Goal: Task Accomplishment & Management: Manage account settings

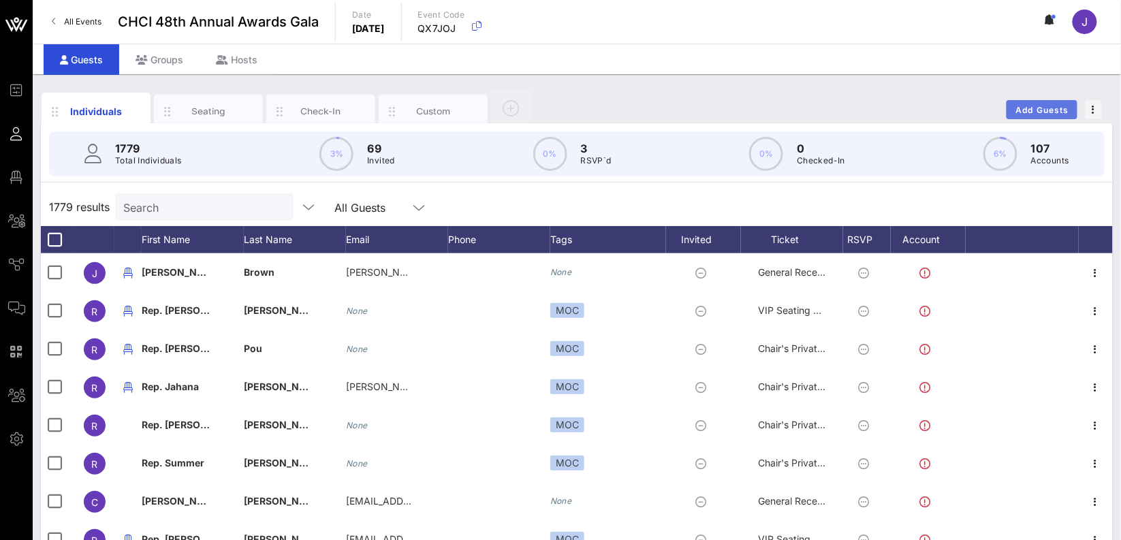
click at [1044, 109] on span "Add Guests" at bounding box center [1043, 110] width 54 height 10
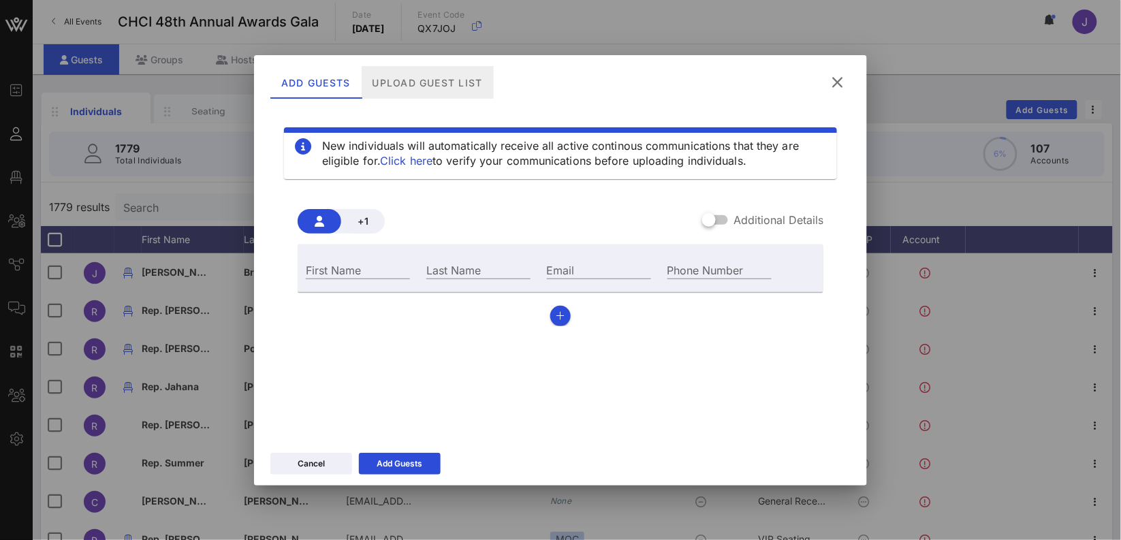
click at [440, 73] on div "Upload Guest List" at bounding box center [428, 82] width 132 height 33
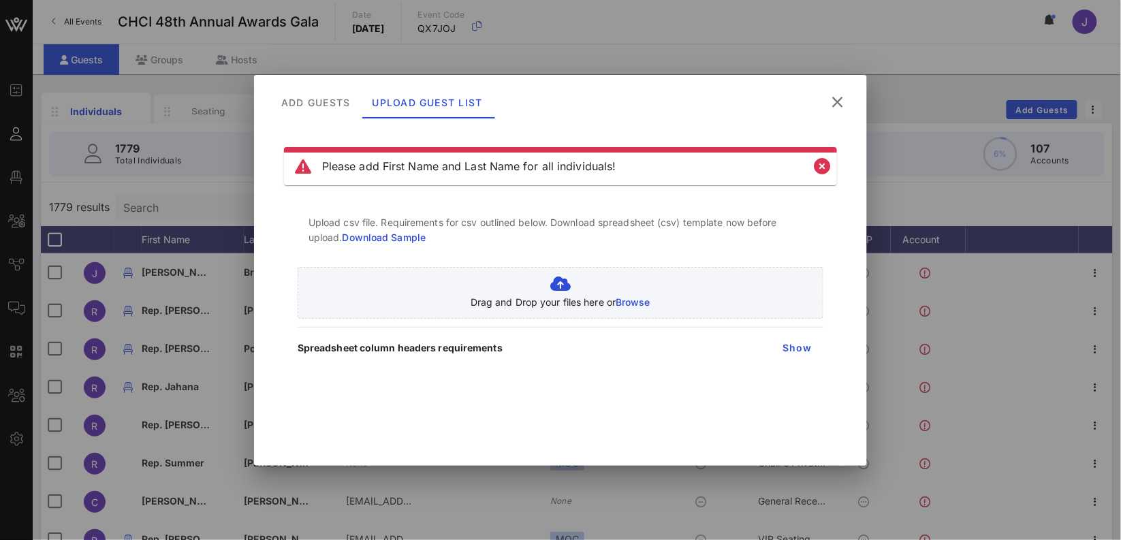
click at [841, 105] on icon at bounding box center [837, 102] width 18 height 16
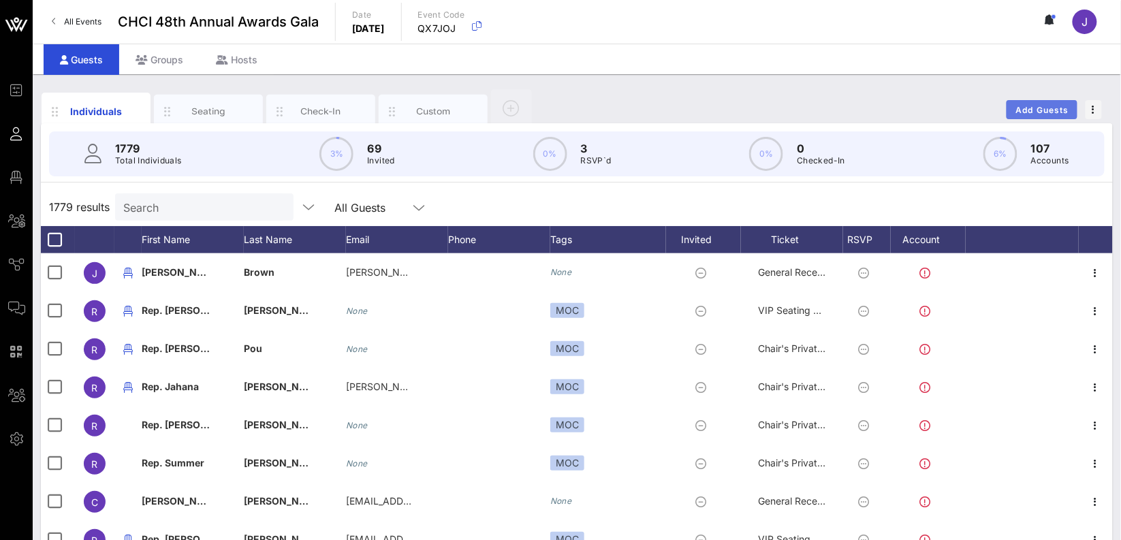
click at [1038, 116] on button "Add Guests" at bounding box center [1042, 109] width 71 height 19
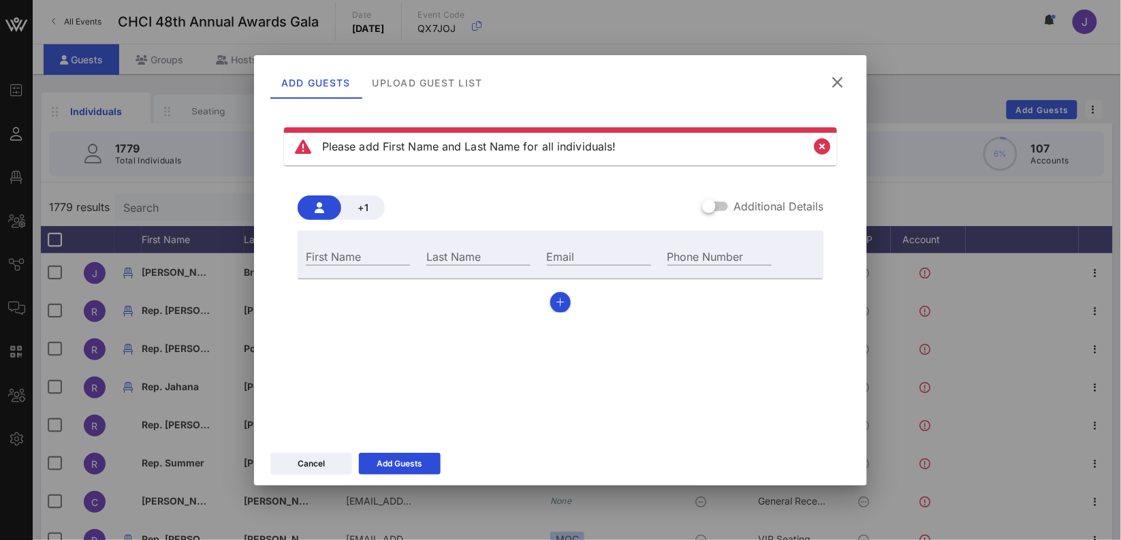
click at [833, 144] on div "Please add First Name and Last Name for all individuals!" at bounding box center [560, 146] width 553 height 38
drag, startPoint x: 827, startPoint y: 146, endPoint x: 793, endPoint y: 155, distance: 35.2
click at [827, 146] on icon "Close" at bounding box center [822, 146] width 16 height 16
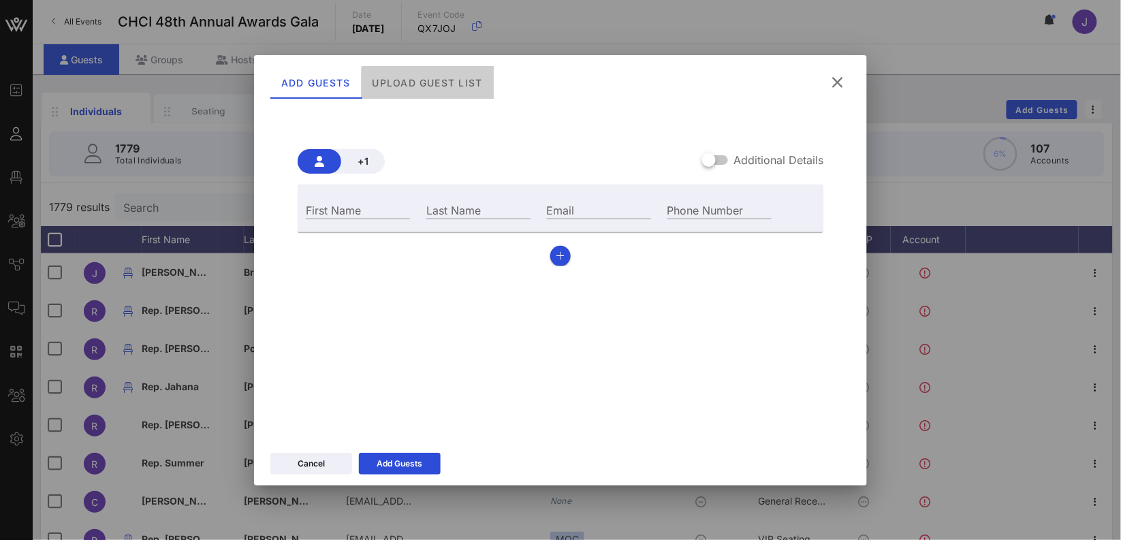
click at [432, 82] on div "Upload Guest List" at bounding box center [428, 82] width 132 height 33
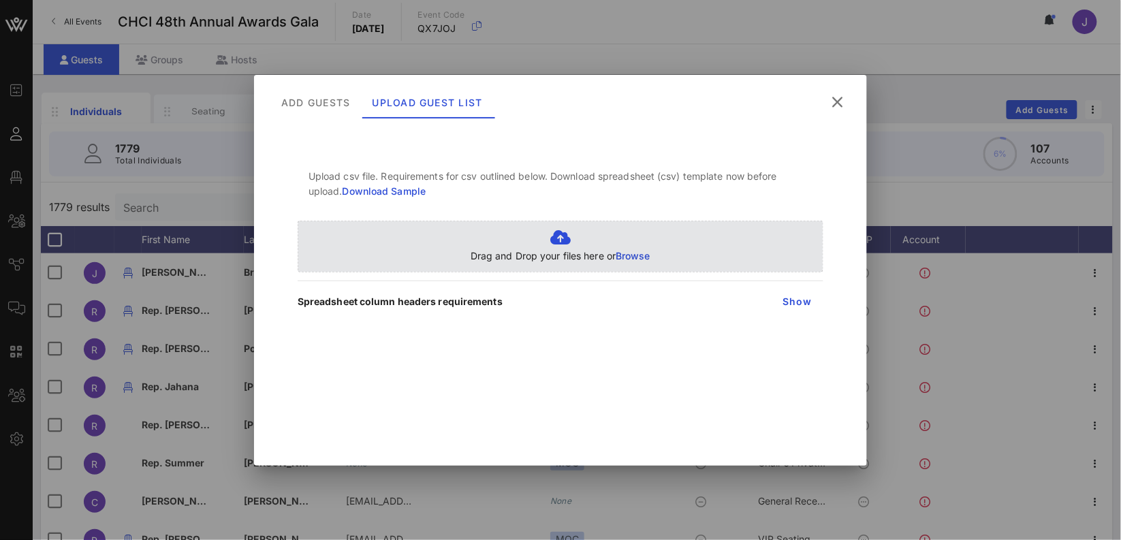
click at [627, 260] on span "Browse" at bounding box center [633, 256] width 35 height 12
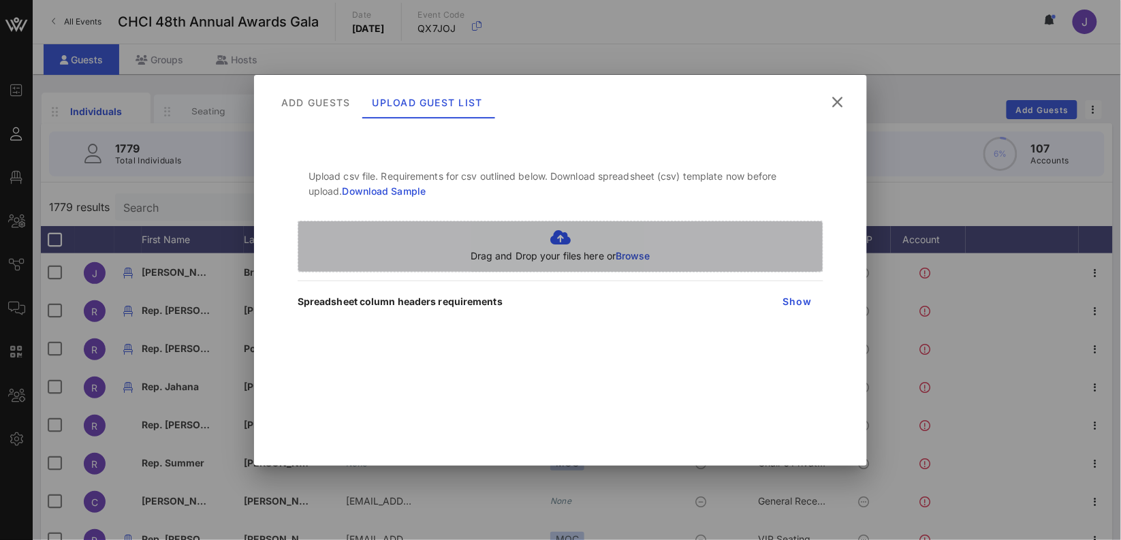
click at [619, 250] on span "Browse" at bounding box center [633, 256] width 35 height 12
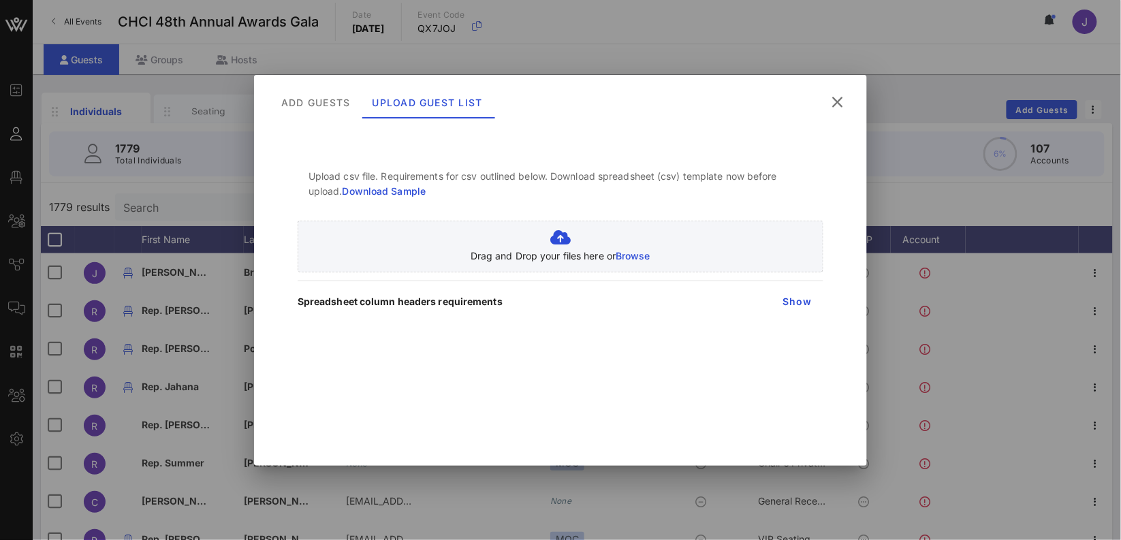
click at [835, 103] on icon at bounding box center [837, 102] width 18 height 16
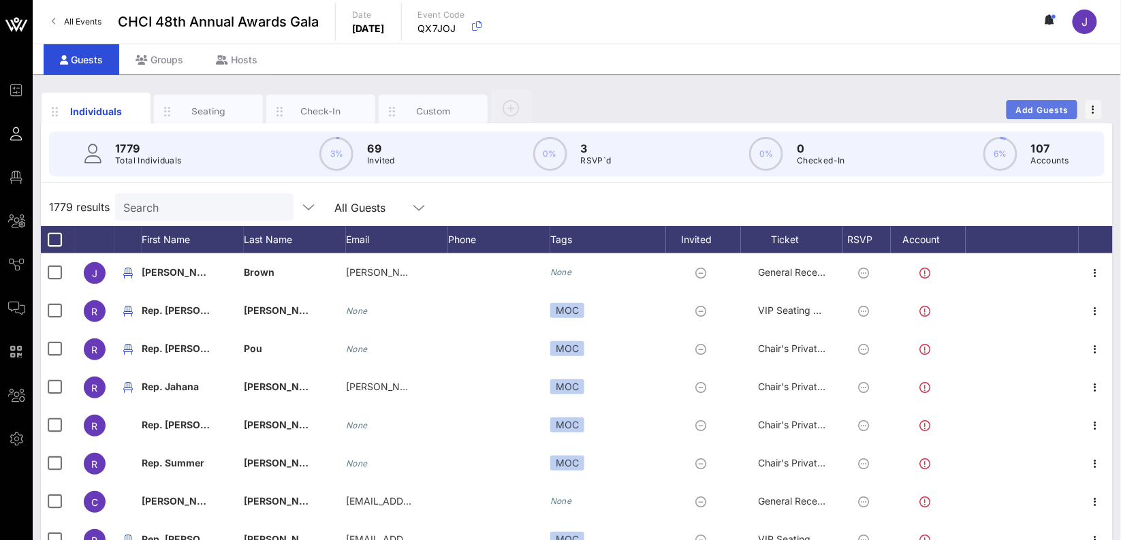
click at [1039, 108] on span "Add Guests" at bounding box center [1043, 110] width 54 height 10
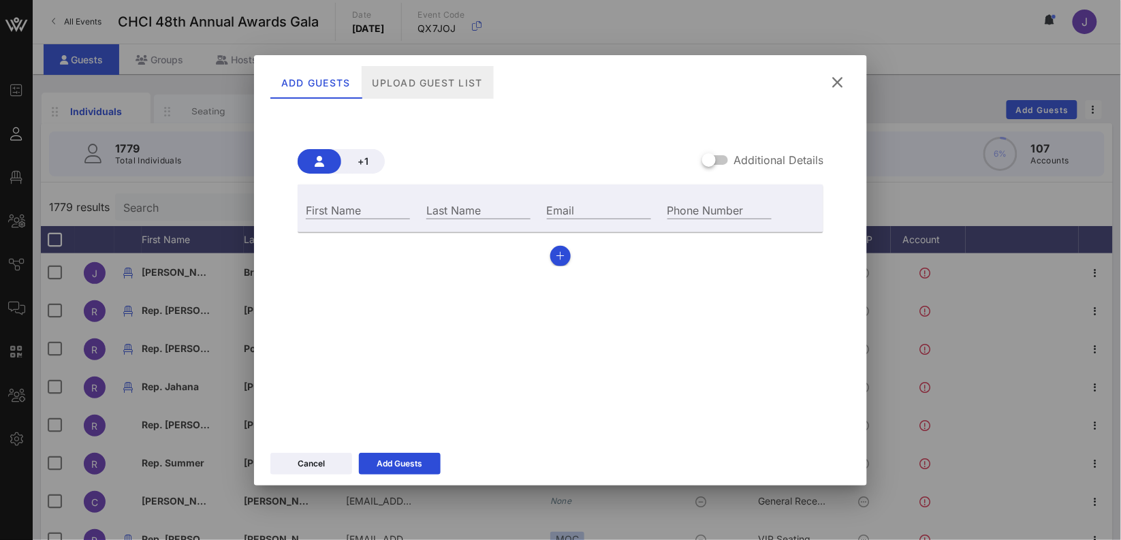
click at [406, 89] on div "Upload Guest List" at bounding box center [428, 82] width 132 height 33
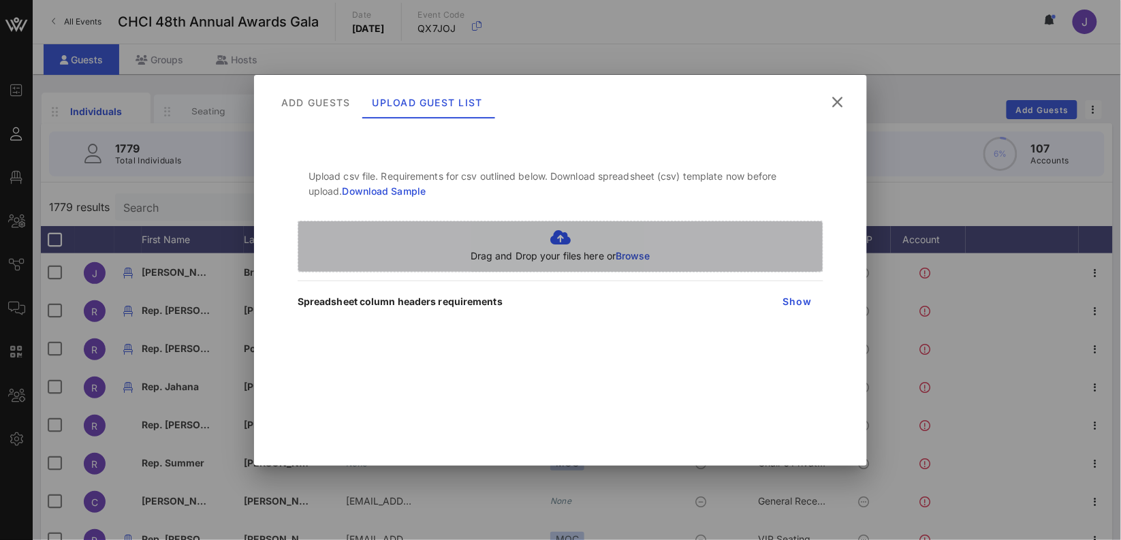
click at [587, 259] on p "Drag and Drop your files here or Browse" at bounding box center [561, 256] width 180 height 15
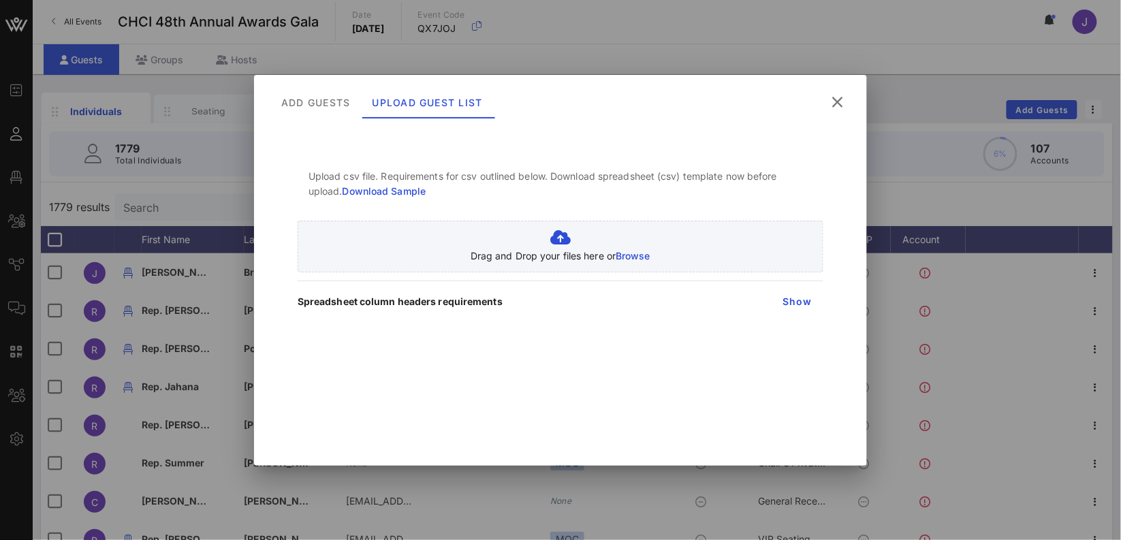
click at [845, 106] on button at bounding box center [837, 102] width 27 height 25
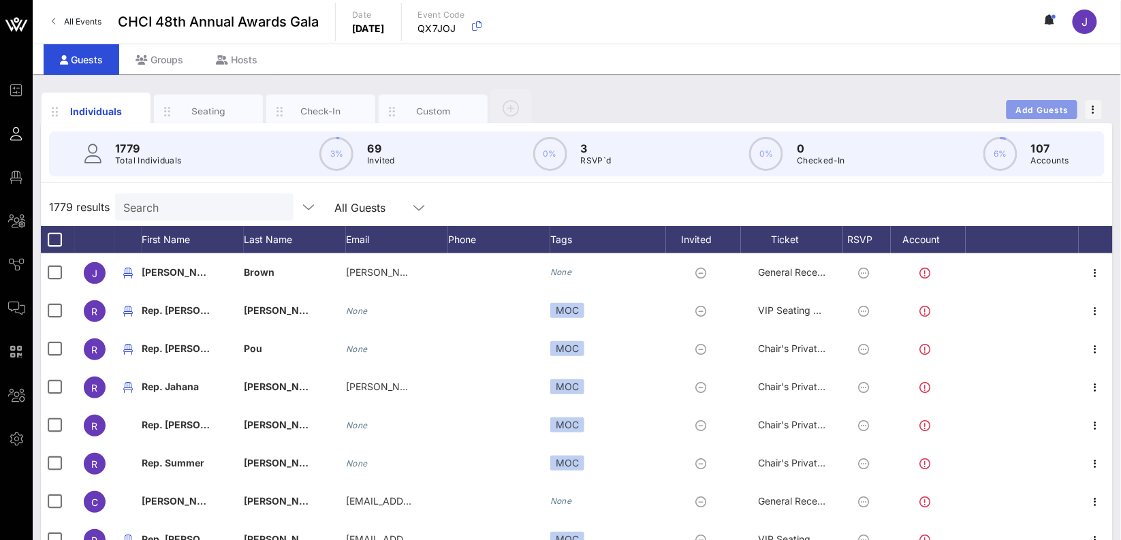
click at [1040, 108] on span "Add Guests" at bounding box center [1043, 110] width 54 height 10
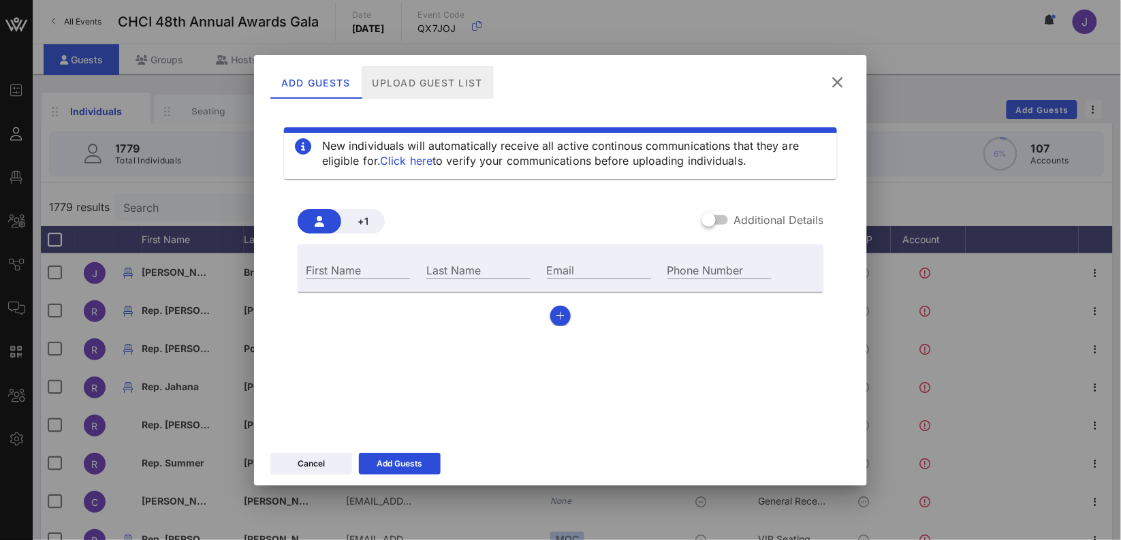
click at [428, 88] on div "Upload Guest List" at bounding box center [428, 82] width 132 height 33
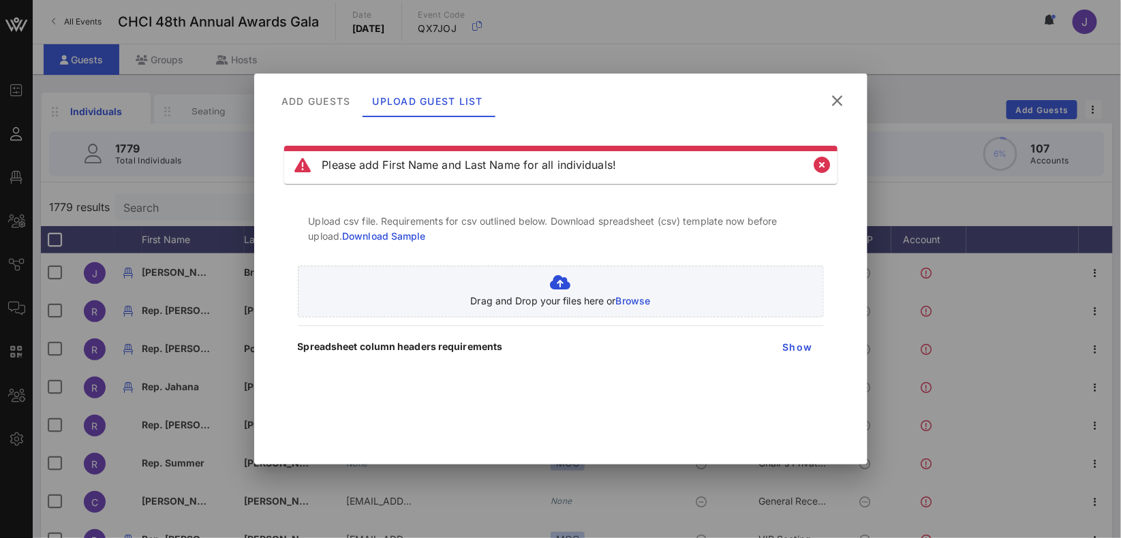
click at [837, 97] on icon at bounding box center [837, 101] width 25 height 25
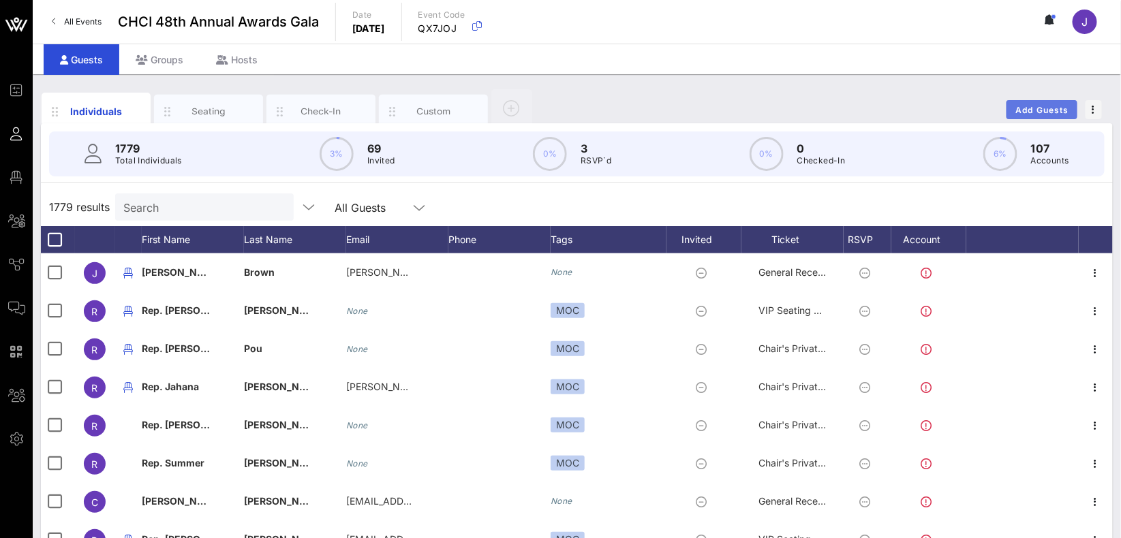
click at [1038, 111] on span "Add Guests" at bounding box center [1042, 110] width 54 height 10
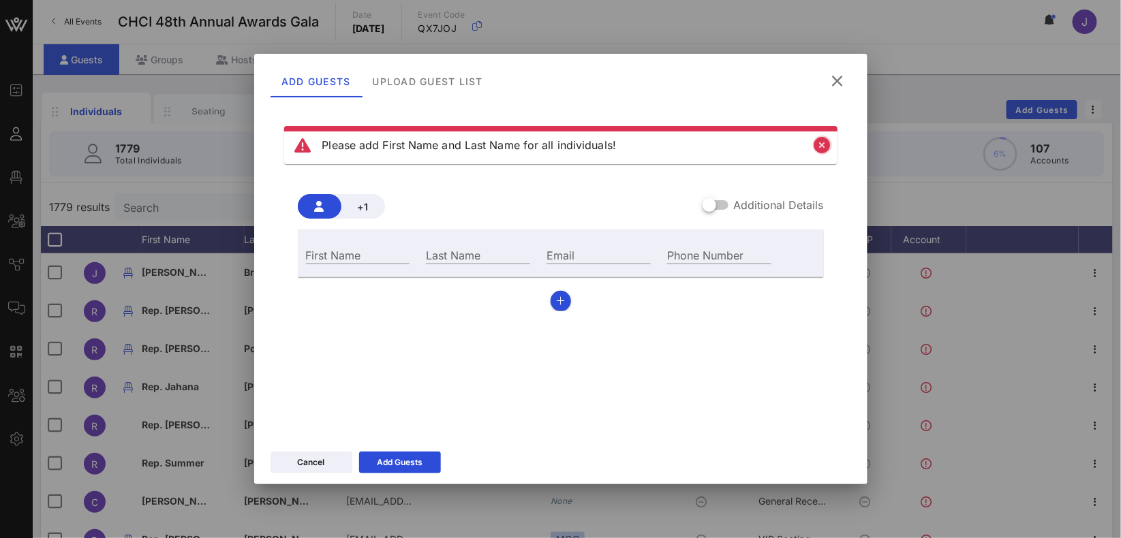
click at [822, 144] on icon "Close" at bounding box center [822, 145] width 16 height 16
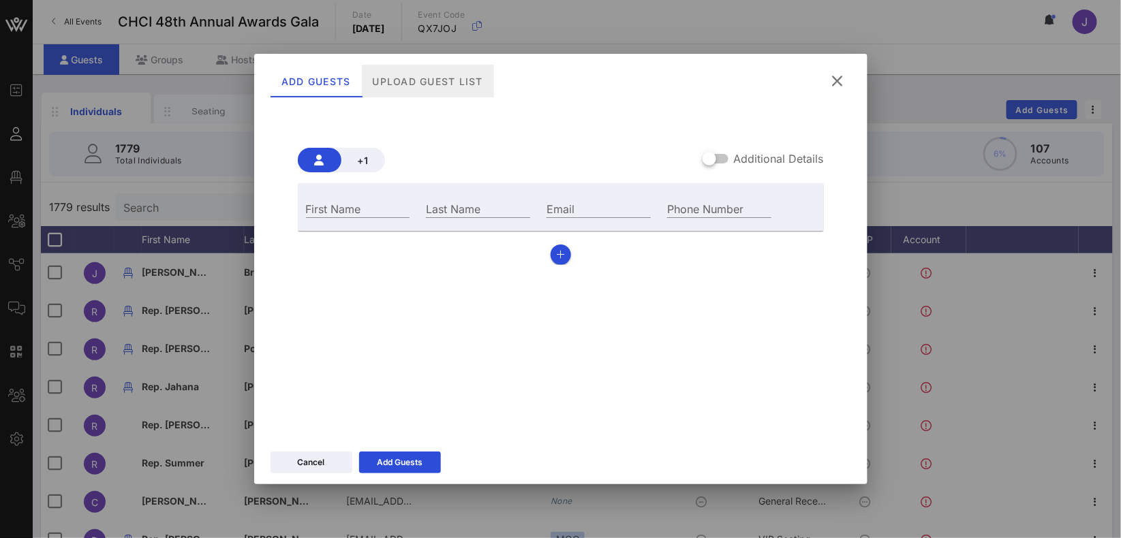
click at [460, 77] on div "Upload Guest List" at bounding box center [427, 81] width 132 height 33
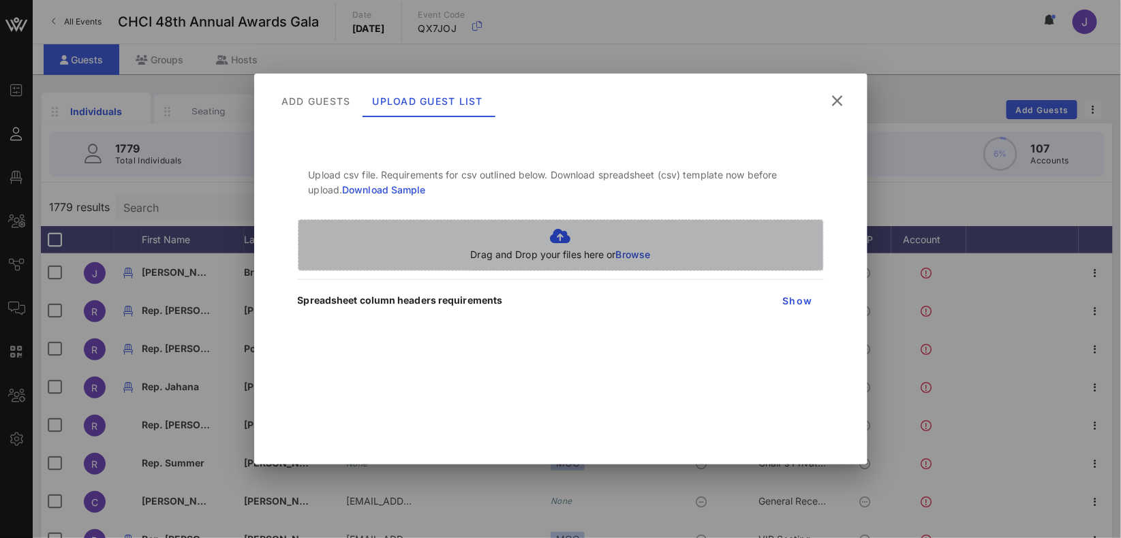
click at [631, 255] on span "Browse" at bounding box center [633, 255] width 35 height 12
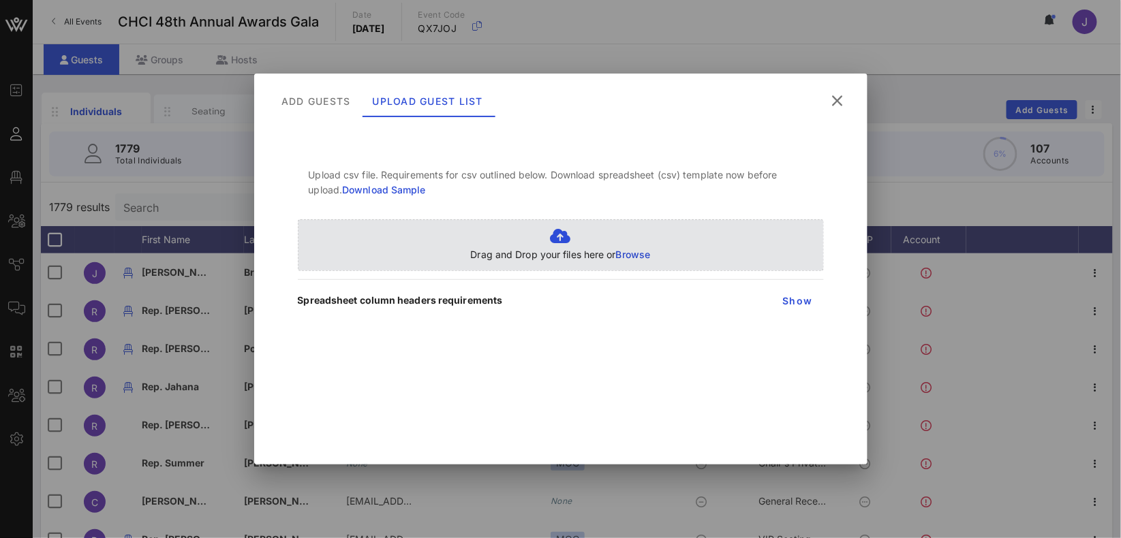
click at [627, 257] on span "Browse" at bounding box center [633, 255] width 35 height 12
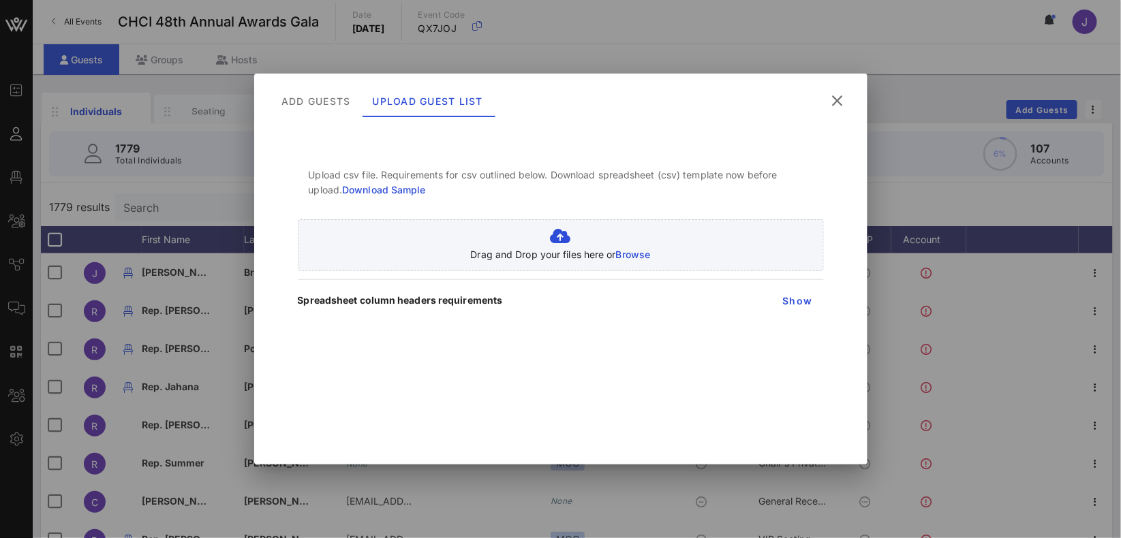
click at [833, 102] on icon at bounding box center [837, 101] width 23 height 22
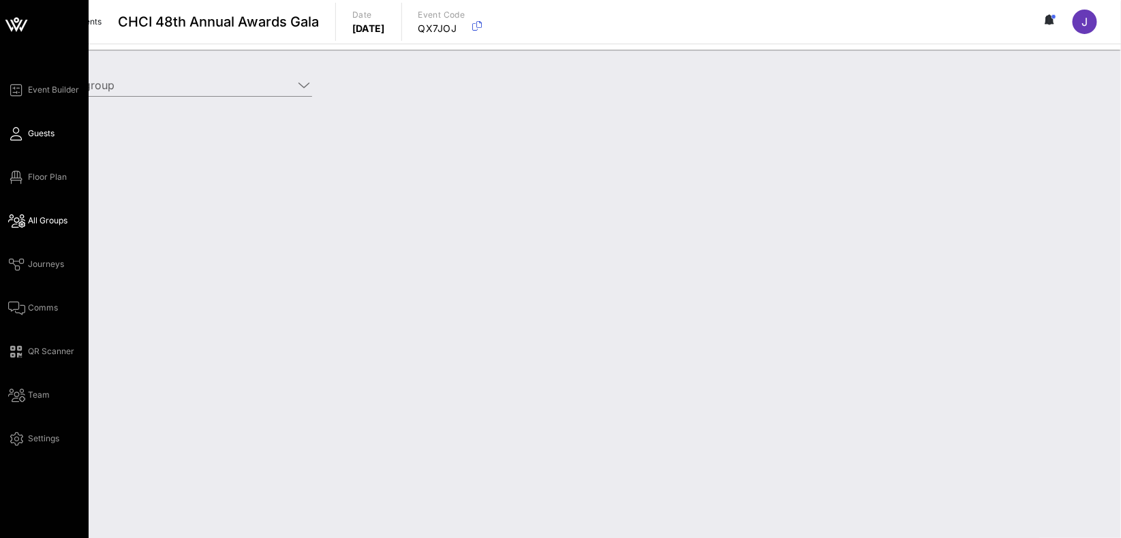
click at [40, 133] on span "Guests" at bounding box center [41, 133] width 27 height 12
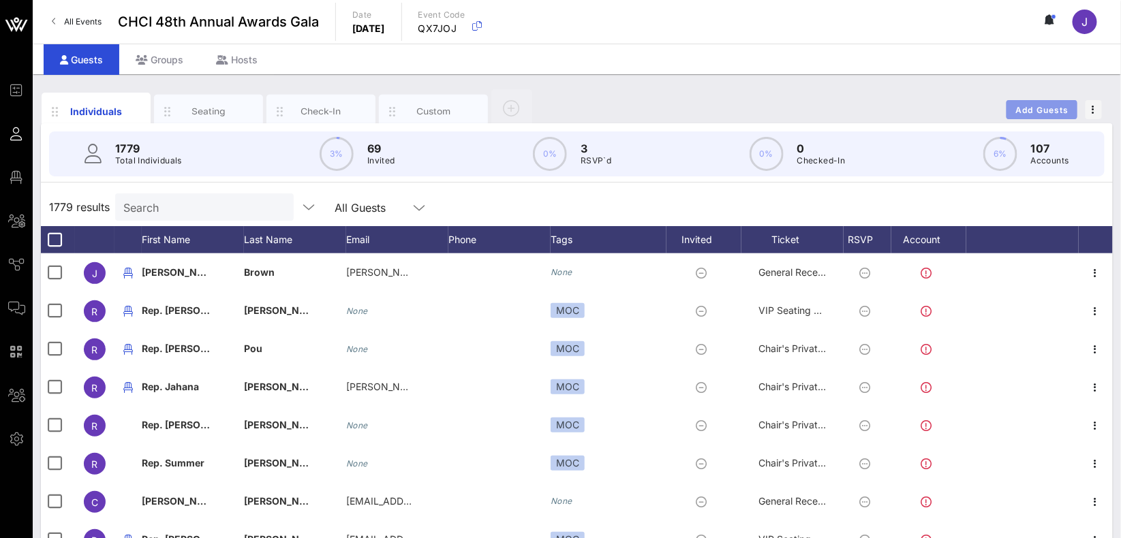
click at [1042, 105] on span "Add Guests" at bounding box center [1042, 110] width 54 height 10
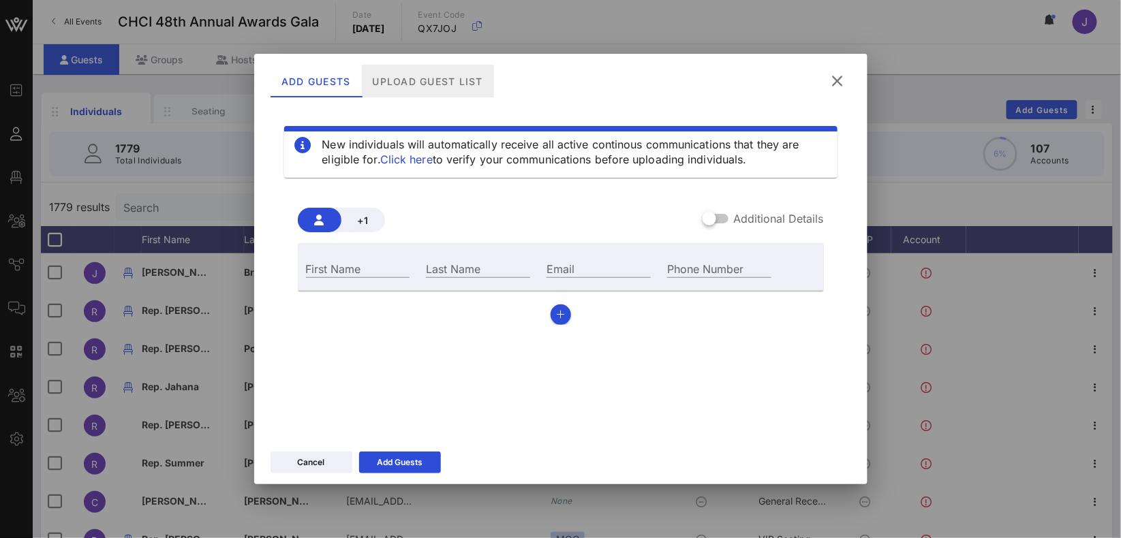
click at [436, 78] on div "Upload Guest List" at bounding box center [427, 81] width 132 height 33
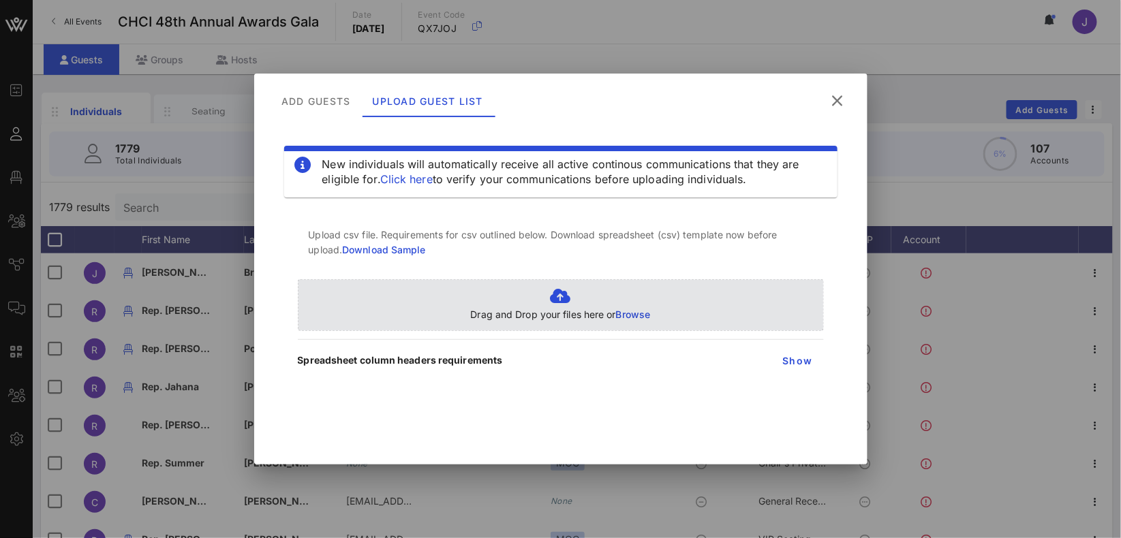
click at [630, 316] on span "Browse" at bounding box center [633, 315] width 35 height 12
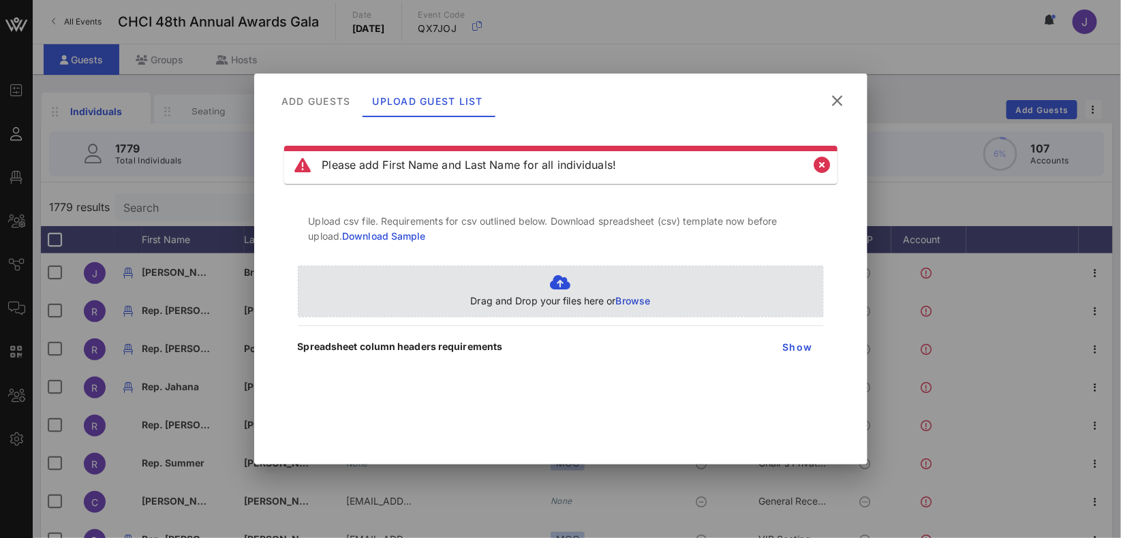
click at [633, 303] on span "Browse" at bounding box center [633, 301] width 35 height 12
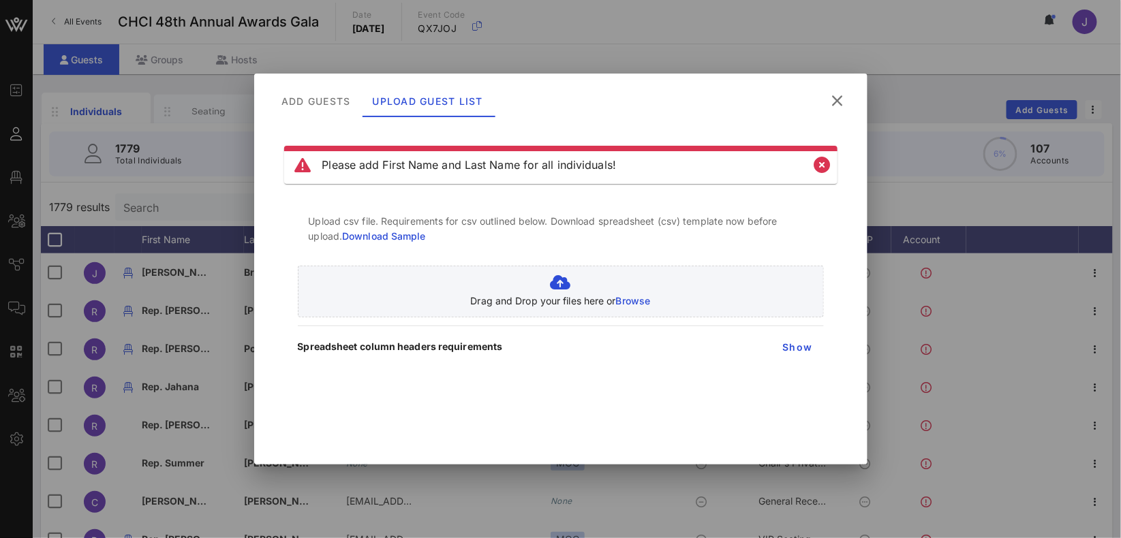
click at [841, 101] on icon at bounding box center [837, 101] width 23 height 22
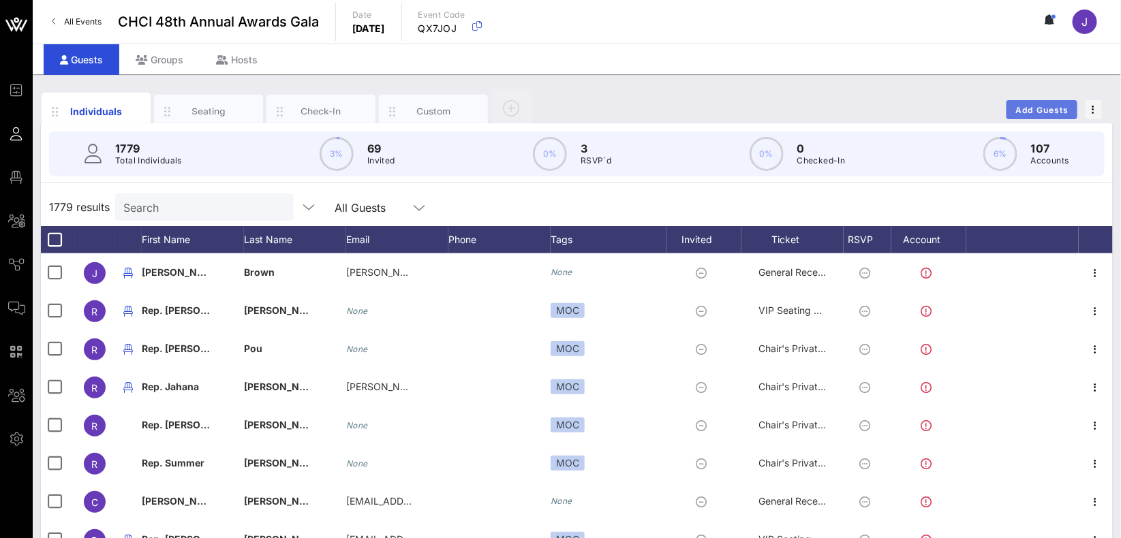
click at [1056, 105] on span "Add Guests" at bounding box center [1042, 110] width 54 height 10
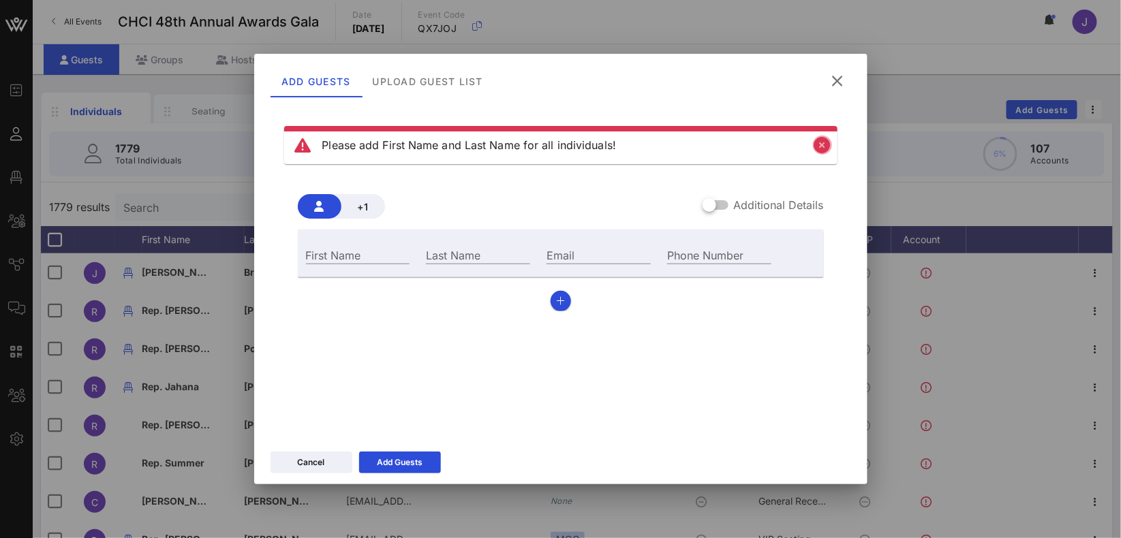
click at [824, 147] on icon "Close" at bounding box center [822, 145] width 16 height 16
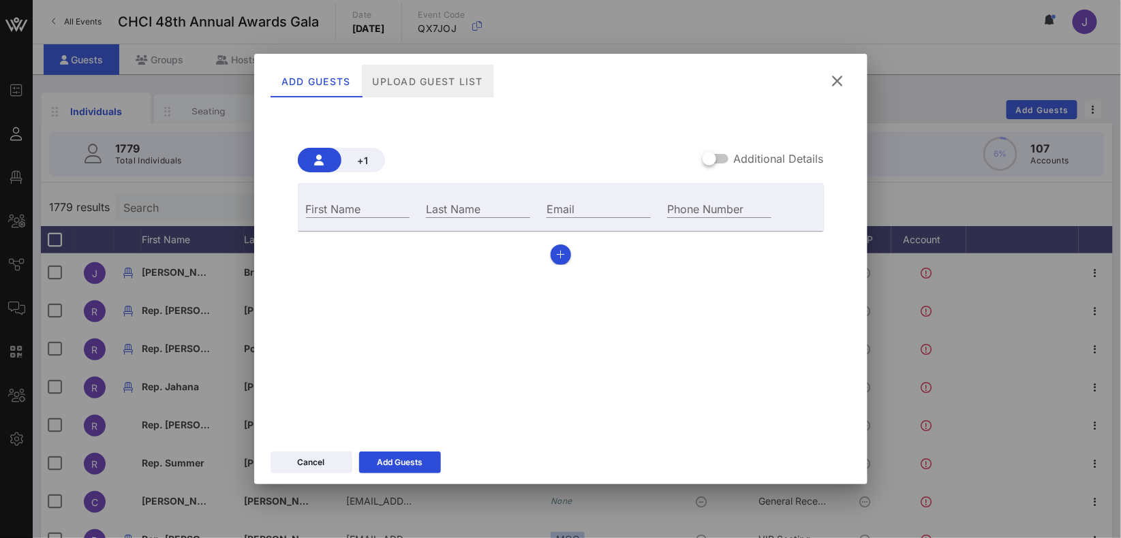
click at [409, 90] on div "Upload Guest List" at bounding box center [427, 81] width 132 height 33
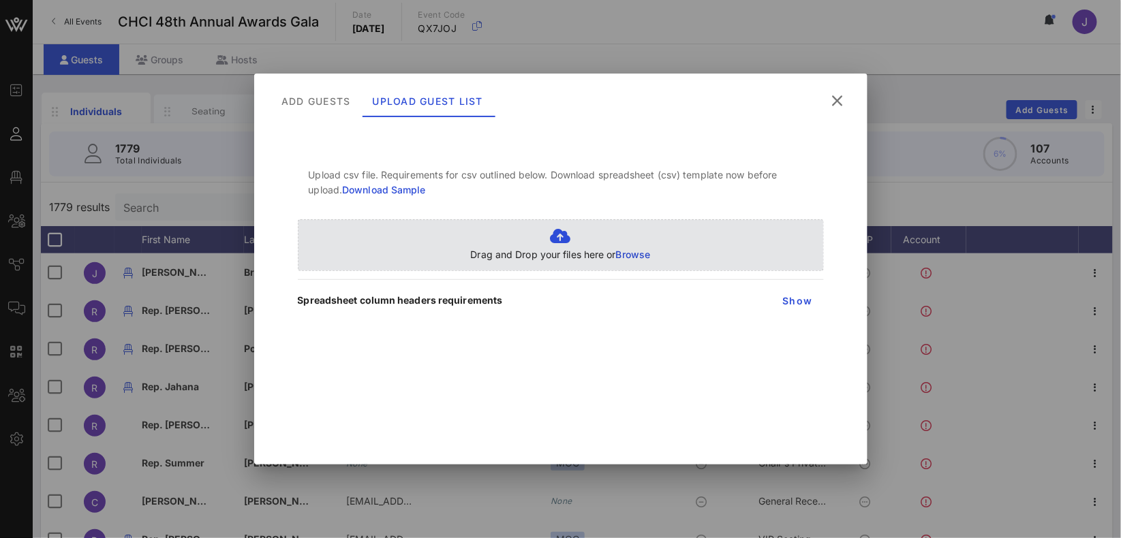
click at [629, 247] on p "Drag and Drop your files here or Browse" at bounding box center [561, 254] width 180 height 15
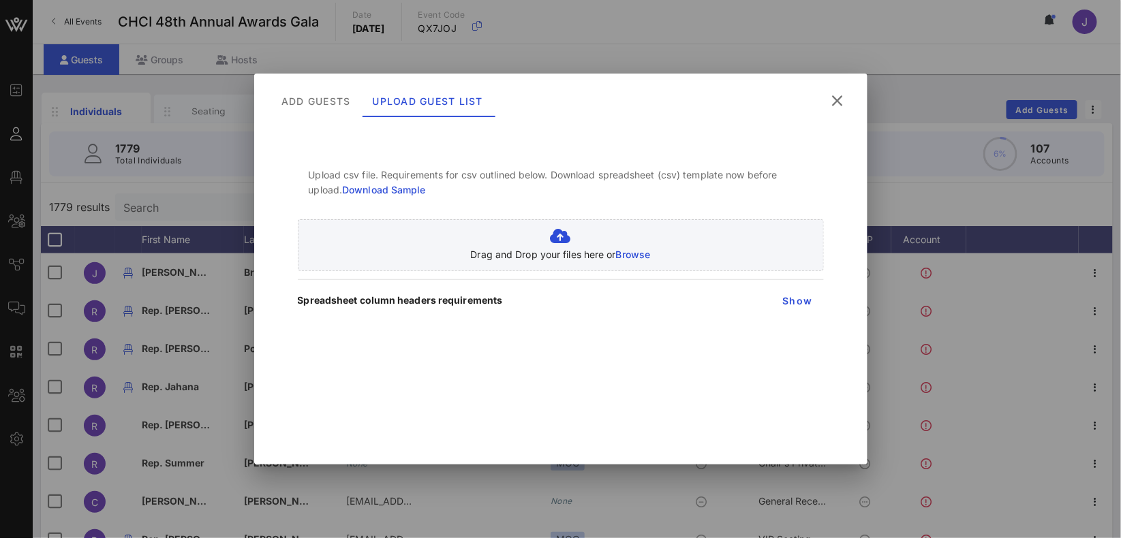
click at [845, 100] on icon at bounding box center [838, 101] width 24 height 25
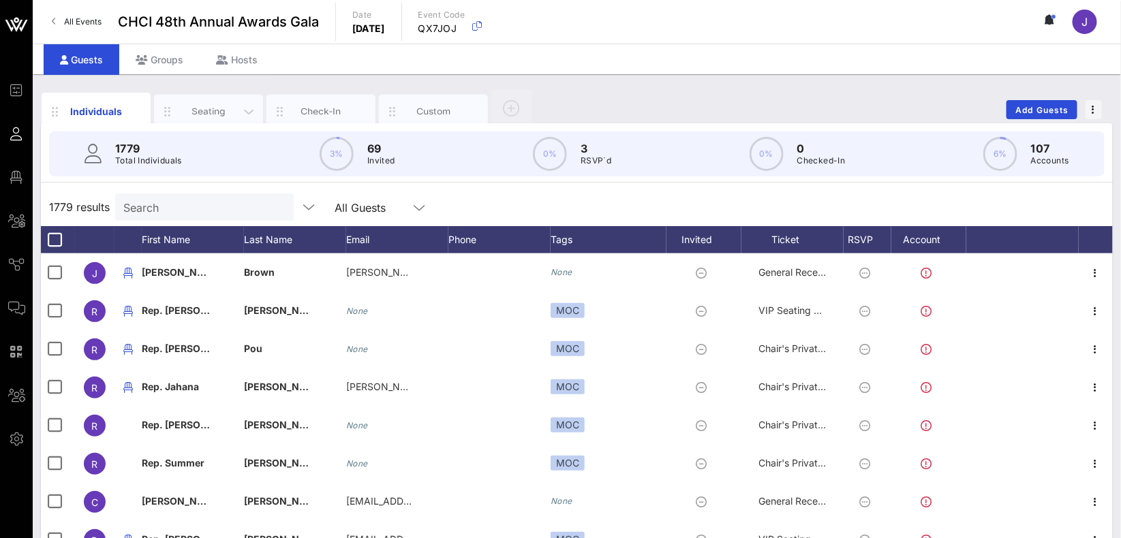
click at [224, 110] on div "Seating" at bounding box center [208, 111] width 61 height 13
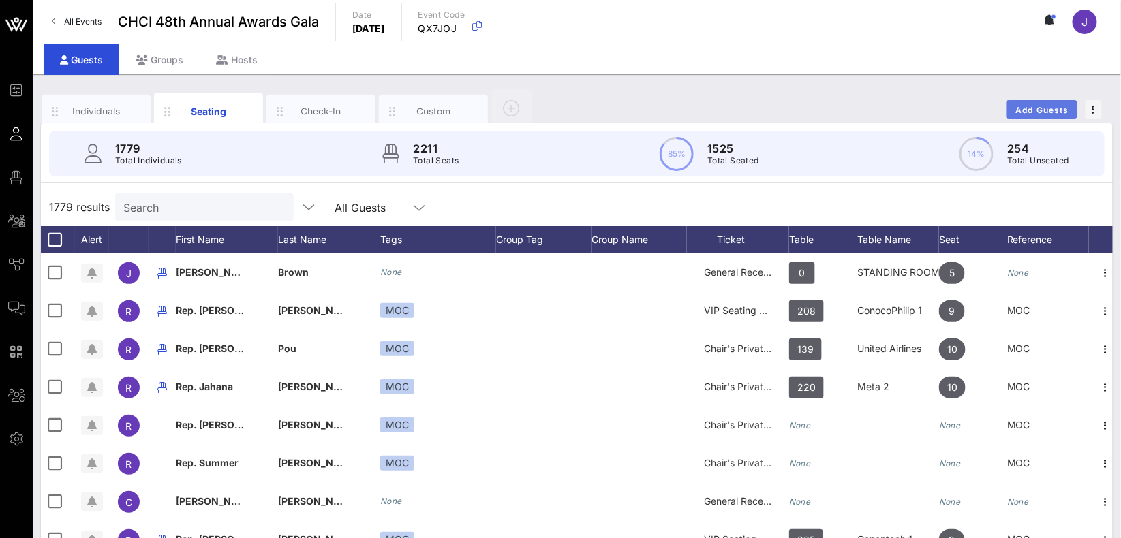
click at [1031, 107] on span "Add Guests" at bounding box center [1042, 110] width 54 height 10
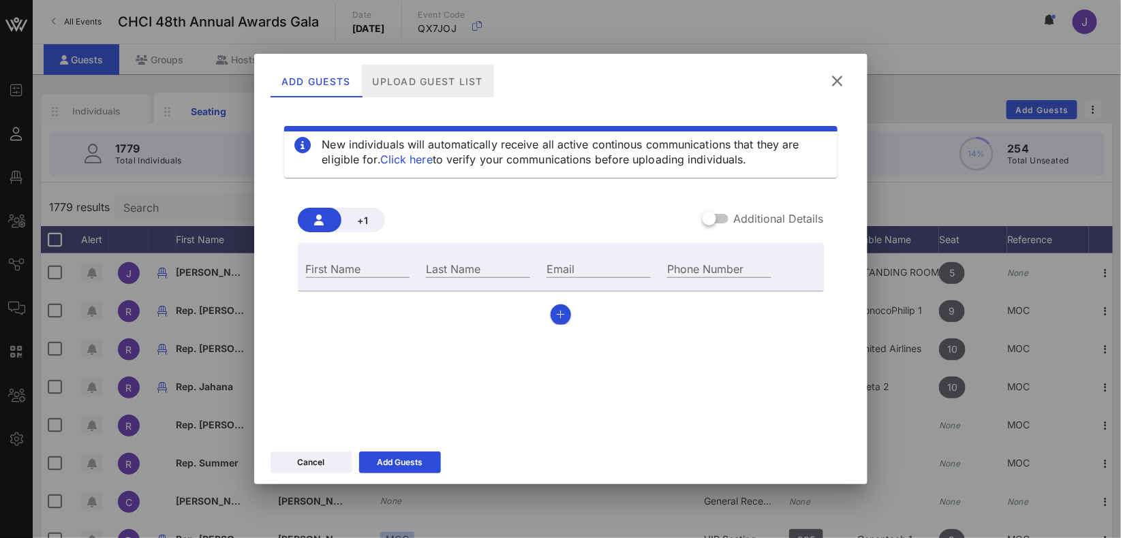
click at [452, 91] on div "Upload Guest List" at bounding box center [427, 81] width 132 height 33
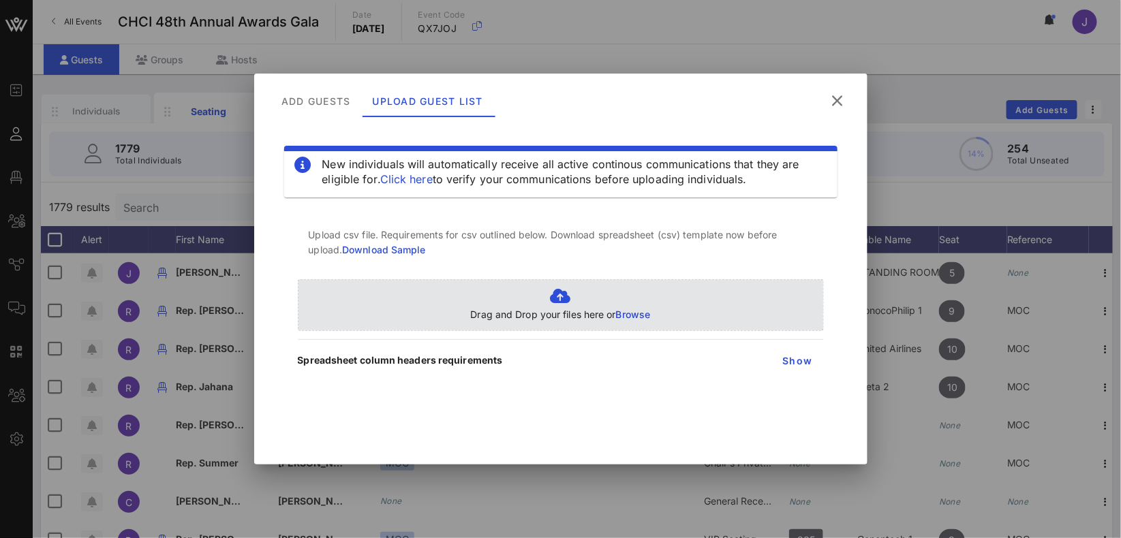
click at [625, 310] on span "Browse" at bounding box center [633, 315] width 35 height 12
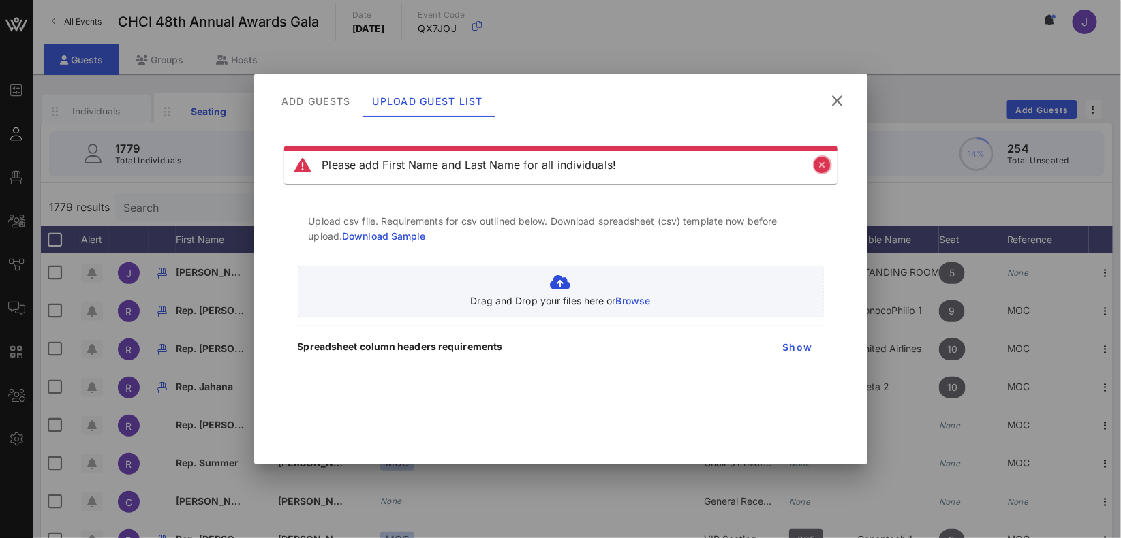
click at [817, 166] on icon "Close" at bounding box center [822, 165] width 16 height 16
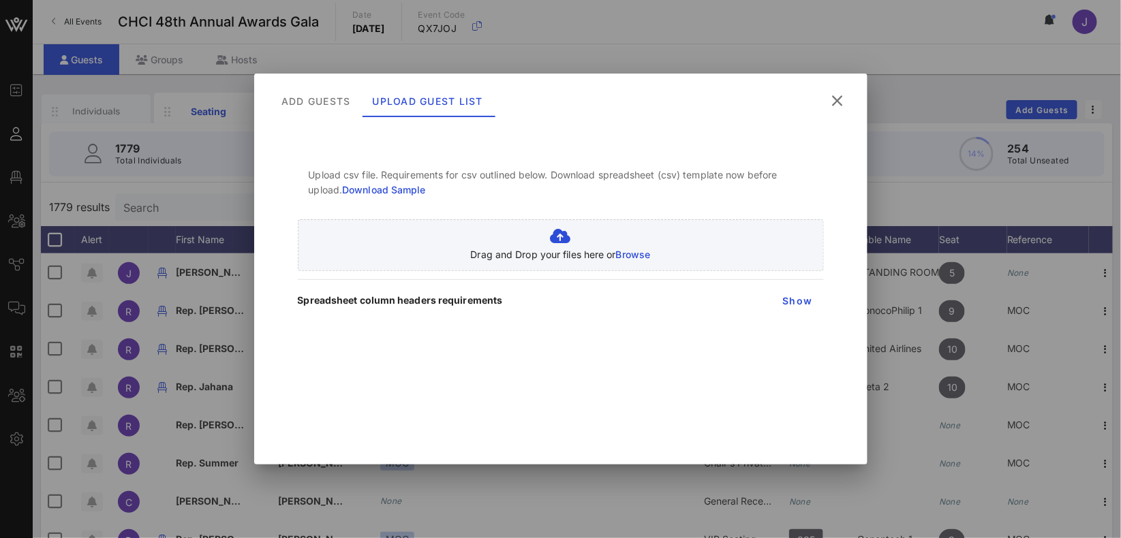
drag, startPoint x: 838, startPoint y: 84, endPoint x: 839, endPoint y: 95, distance: 10.3
click at [838, 85] on div "Add Guests Upload Guest List" at bounding box center [560, 99] width 613 height 50
click at [841, 95] on icon at bounding box center [837, 101] width 18 height 16
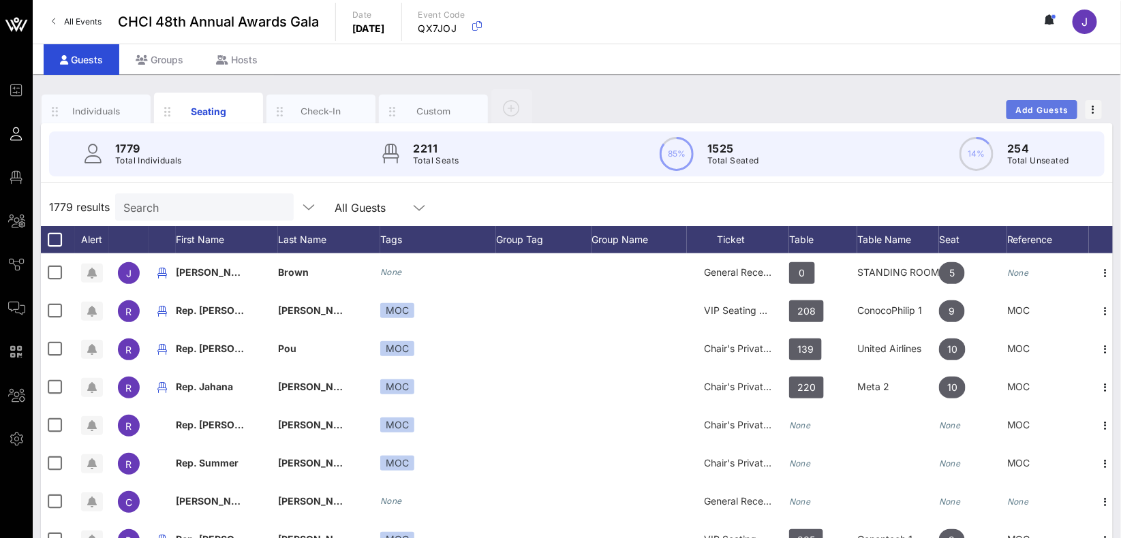
click at [1035, 112] on span "Add Guests" at bounding box center [1042, 110] width 54 height 10
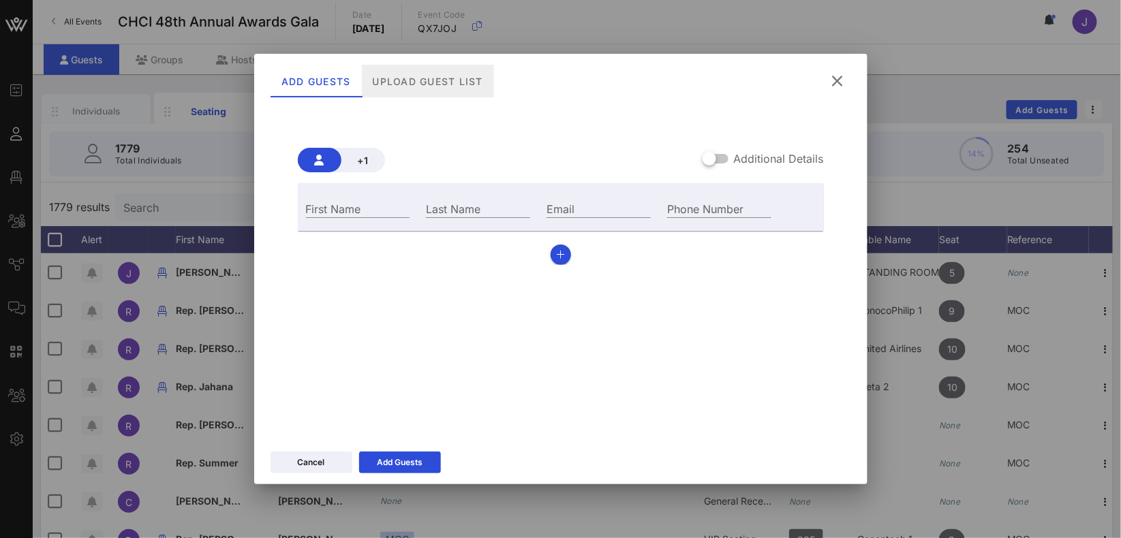
click at [441, 78] on div "Upload Guest List" at bounding box center [427, 81] width 132 height 33
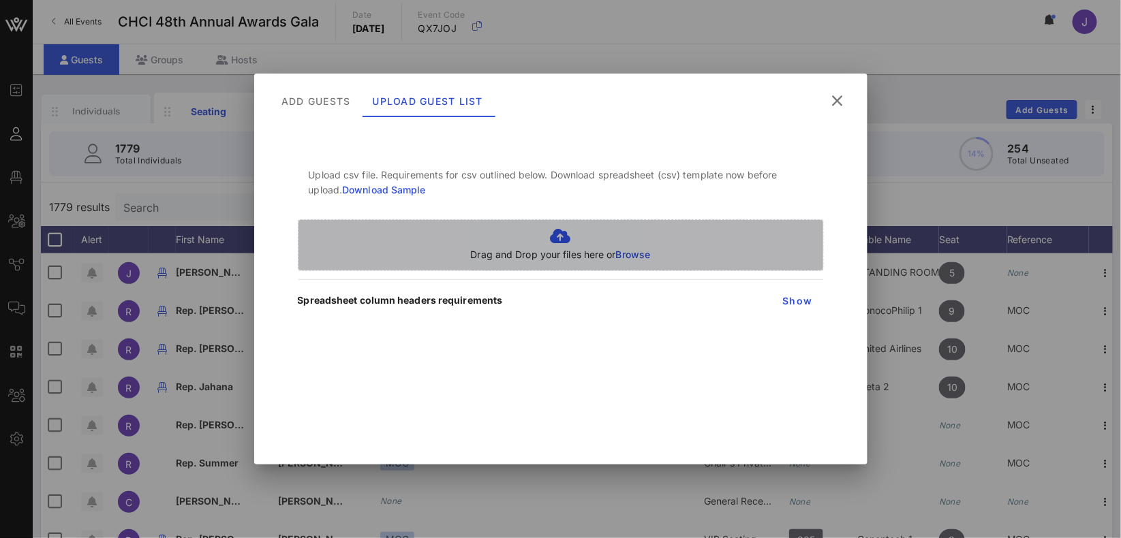
click at [619, 251] on span "Browse" at bounding box center [633, 255] width 35 height 12
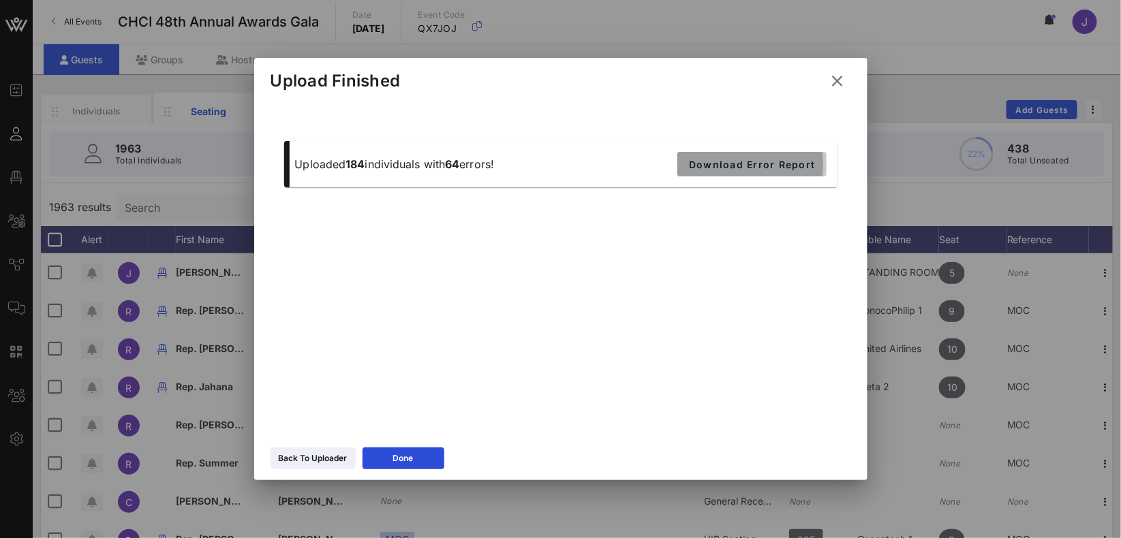
click at [756, 168] on span "Download Error Report" at bounding box center [751, 165] width 127 height 12
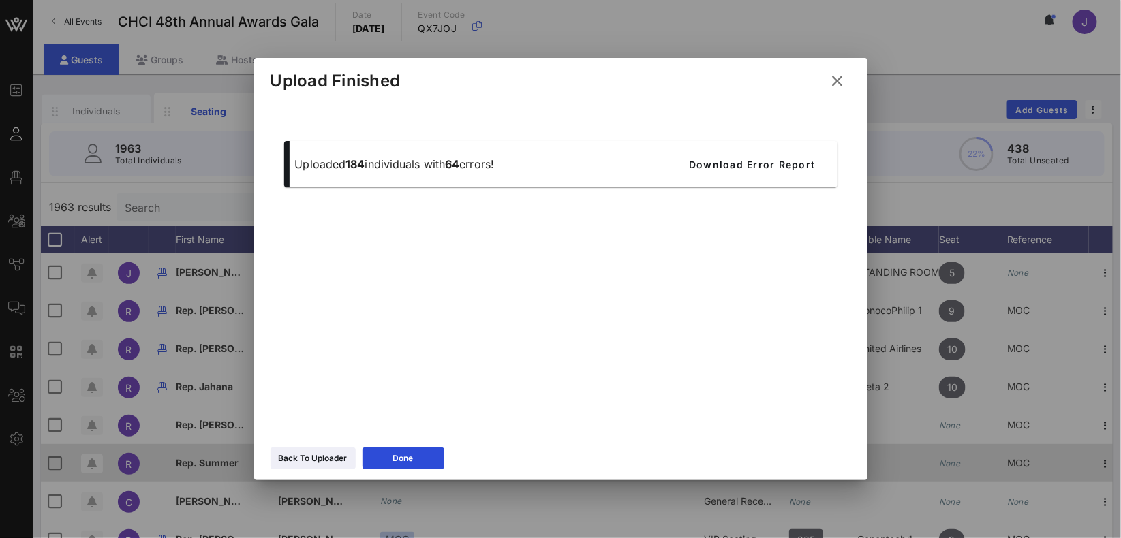
drag, startPoint x: 416, startPoint y: 458, endPoint x: 409, endPoint y: 456, distance: 6.9
click at [416, 458] on button "Done" at bounding box center [403, 459] width 82 height 22
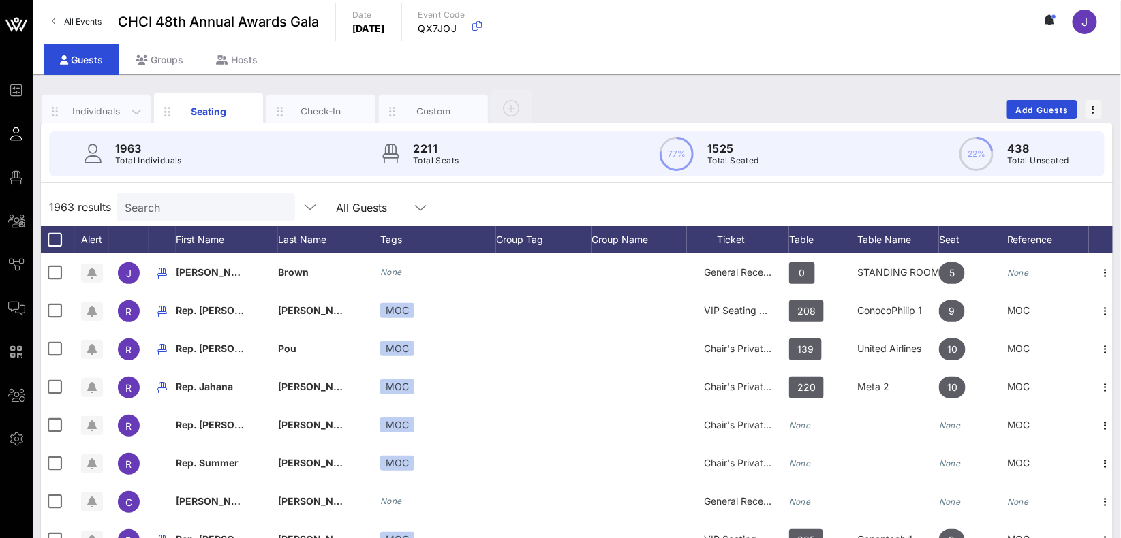
click at [70, 105] on div "Individuals" at bounding box center [96, 111] width 61 height 13
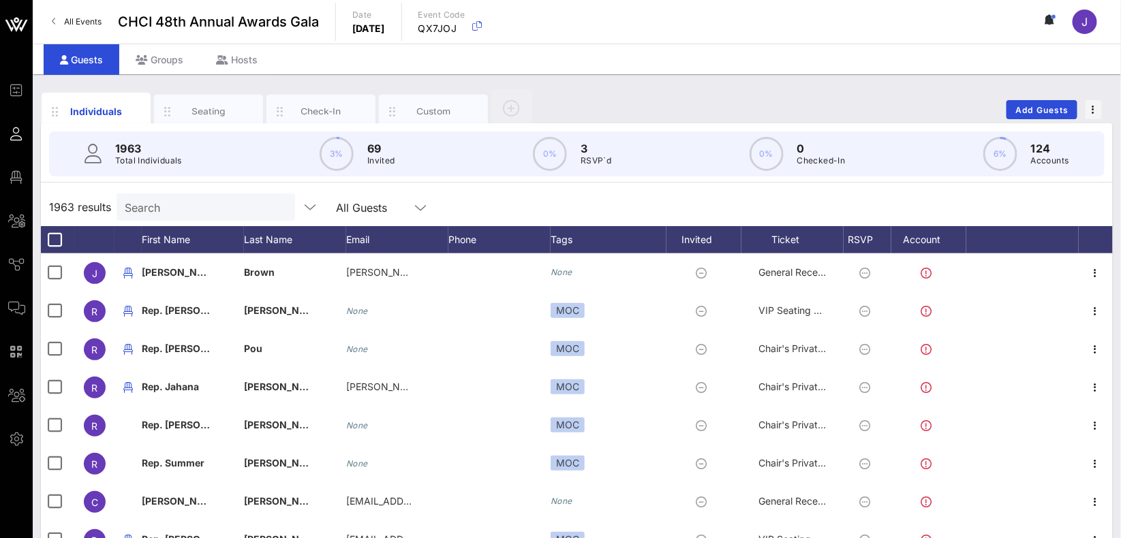
click at [197, 123] on div "1963 Total Individuals 3% 69 Invited 0% 3 RSVP`d 0% 0 Checked-In 6% 124 Accounts" at bounding box center [577, 153] width 1088 height 61
click at [196, 113] on div "Seating" at bounding box center [208, 111] width 61 height 13
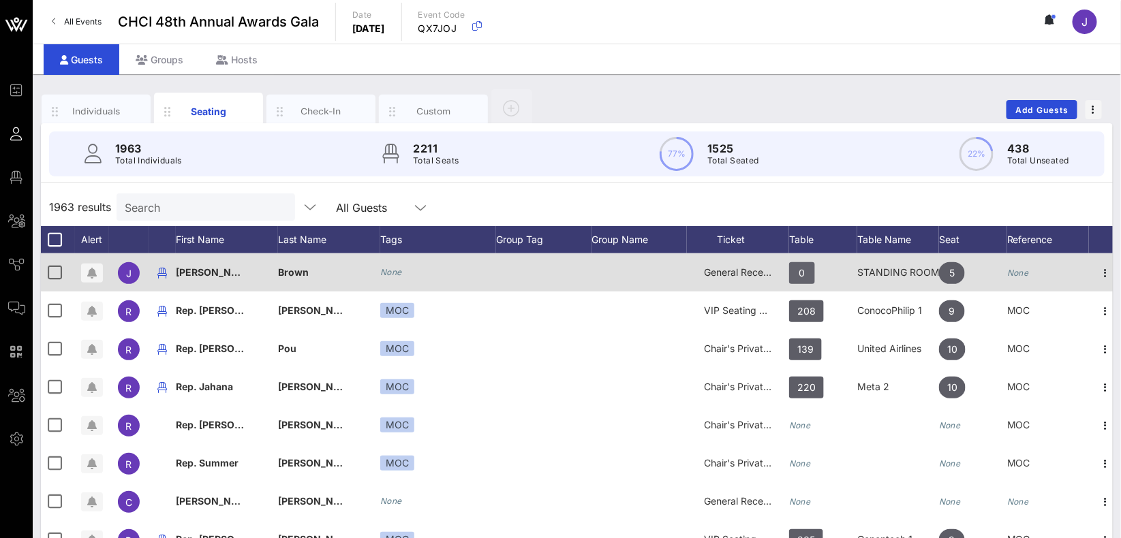
click at [799, 268] on span "0" at bounding box center [802, 273] width 6 height 22
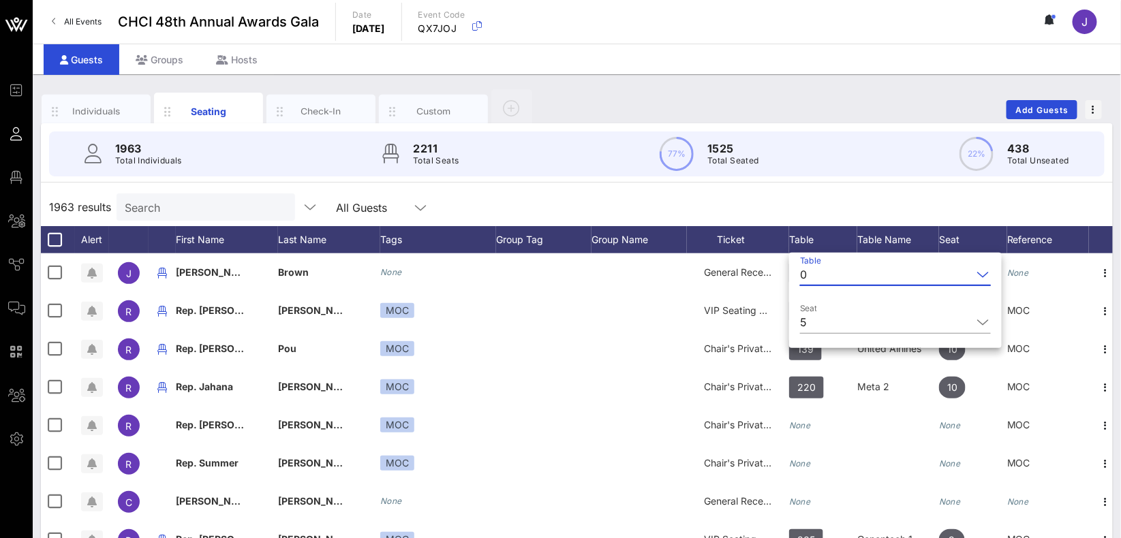
click at [845, 190] on div "1963 results Search All Guests" at bounding box center [577, 207] width 1072 height 38
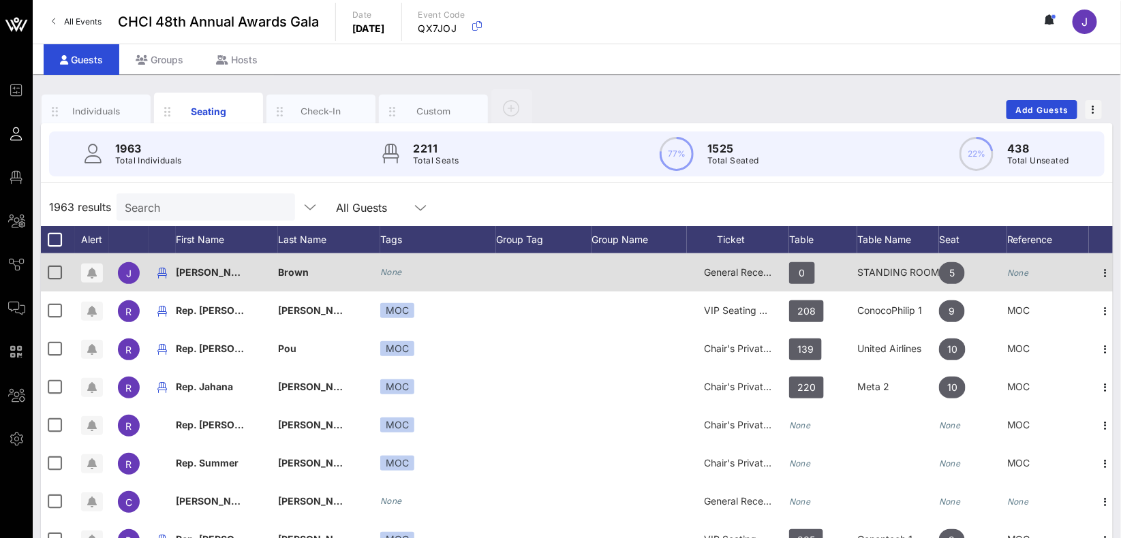
click at [742, 269] on span "General Reception" at bounding box center [745, 272] width 82 height 12
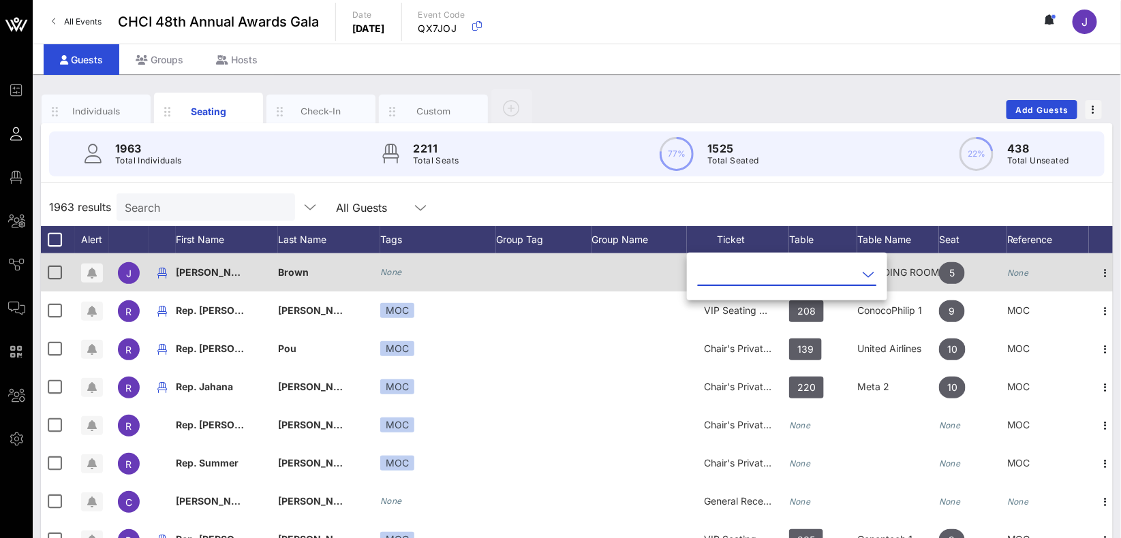
click at [742, 269] on input "text" at bounding box center [777, 275] width 159 height 22
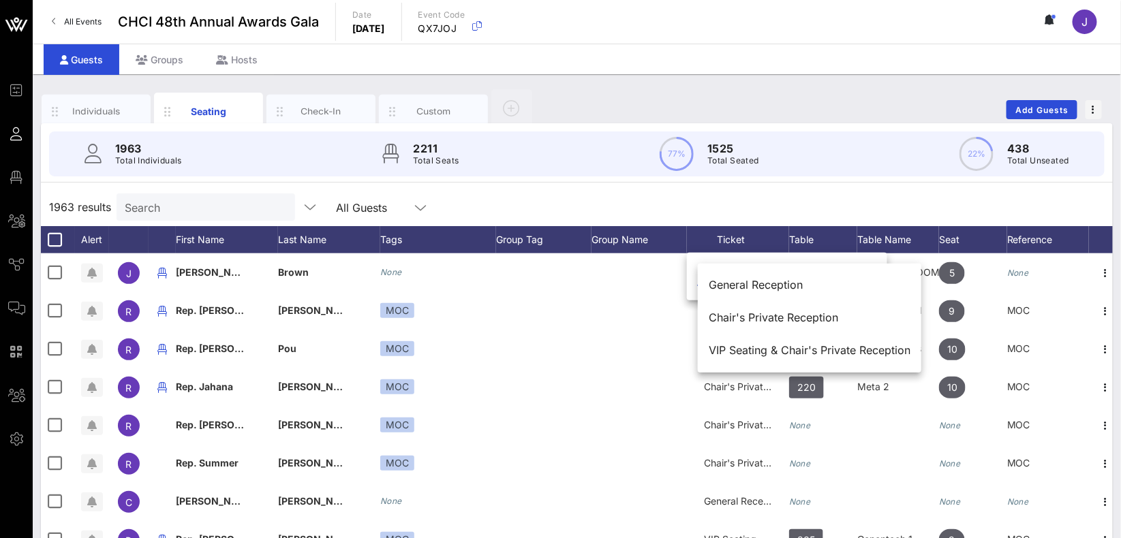
click at [700, 196] on div "1963 results Search All Guests" at bounding box center [577, 207] width 1072 height 38
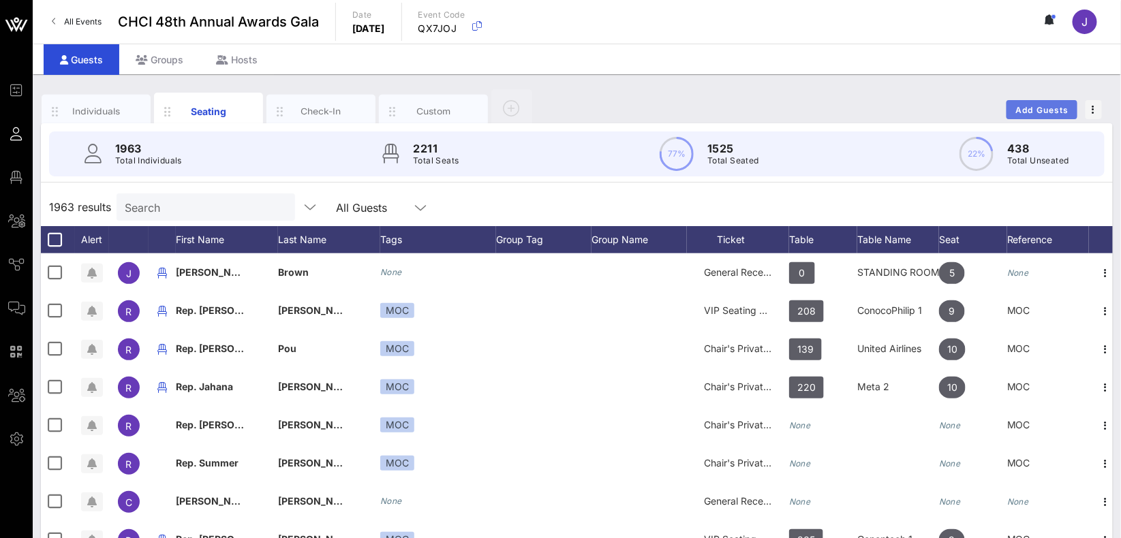
click at [1057, 108] on span "Add Guests" at bounding box center [1042, 110] width 54 height 10
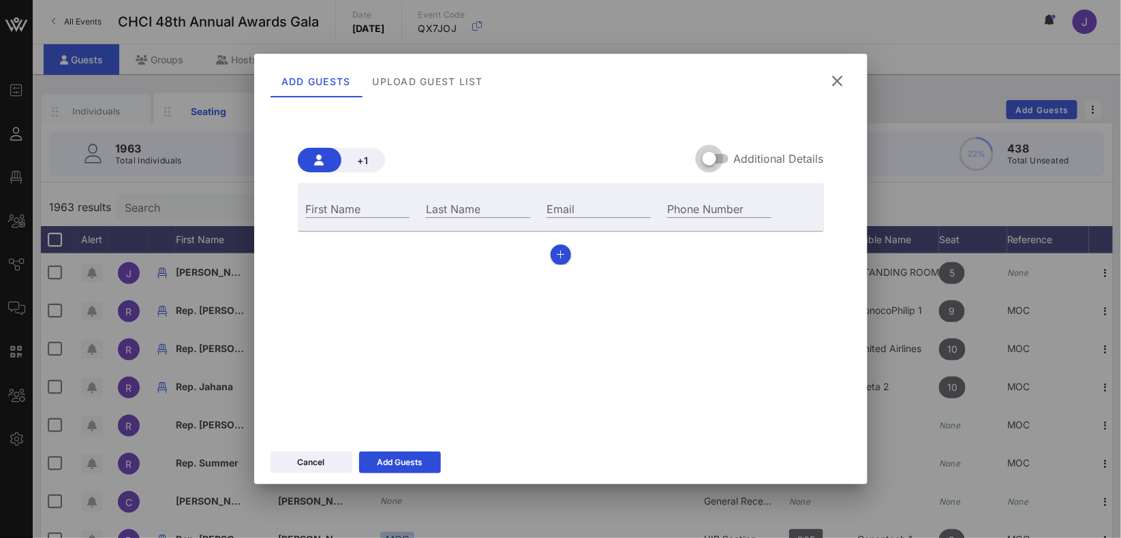
click at [711, 159] on div at bounding box center [709, 158] width 23 height 23
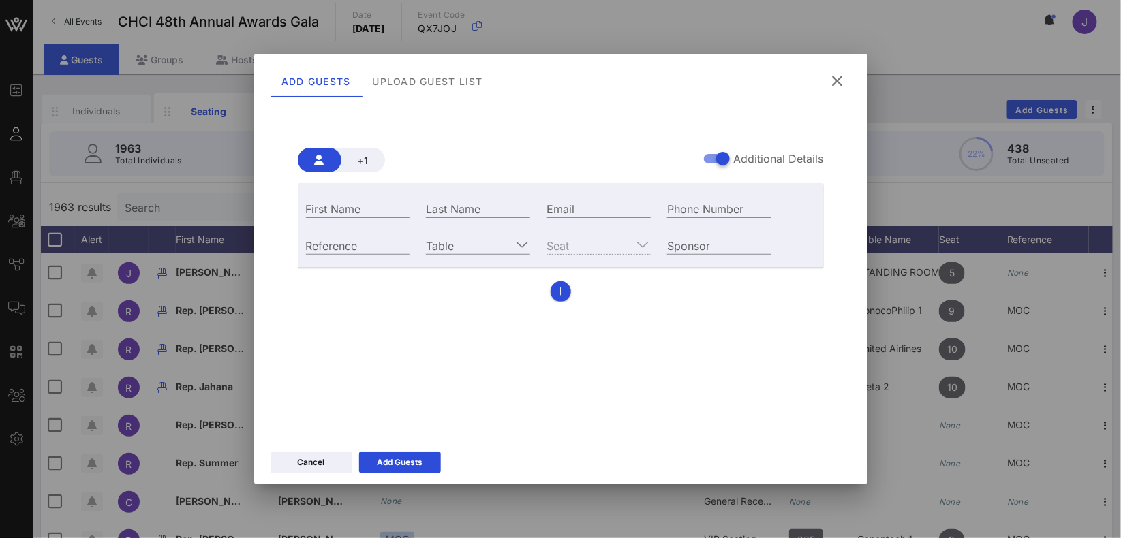
click at [842, 83] on icon at bounding box center [837, 81] width 18 height 16
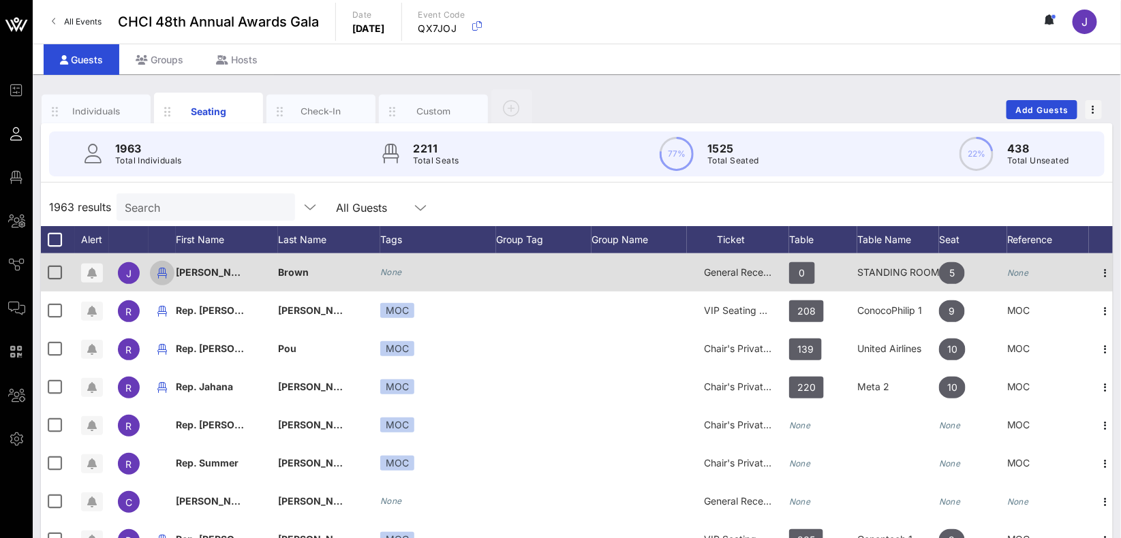
click at [161, 277] on icon "button" at bounding box center [162, 273] width 16 height 16
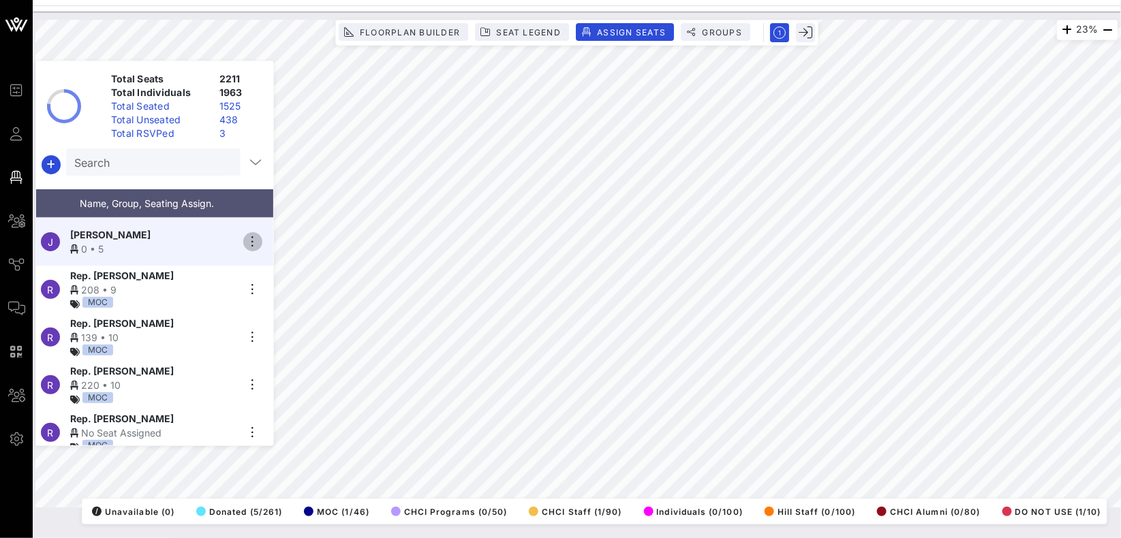
click at [253, 234] on icon "button" at bounding box center [253, 242] width 16 height 16
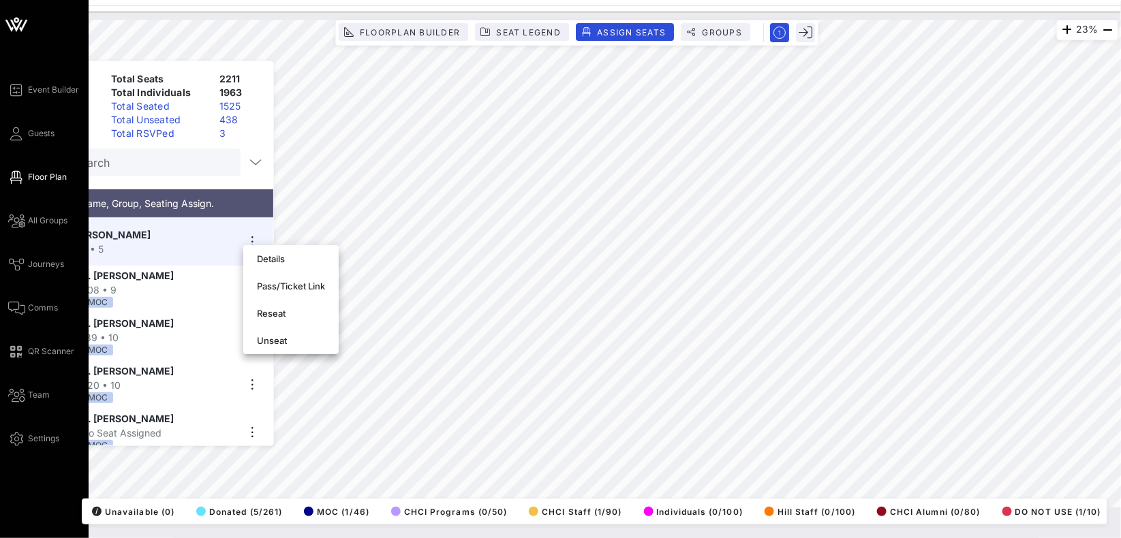
click at [41, 171] on span "Floor Plan" at bounding box center [47, 177] width 39 height 12
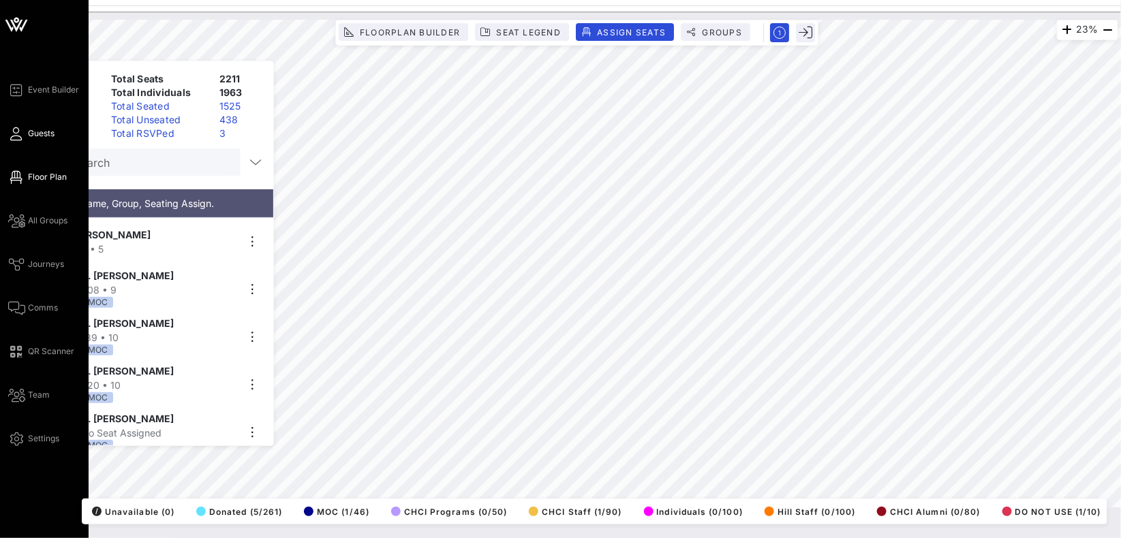
click at [40, 127] on span "Guests" at bounding box center [41, 133] width 27 height 12
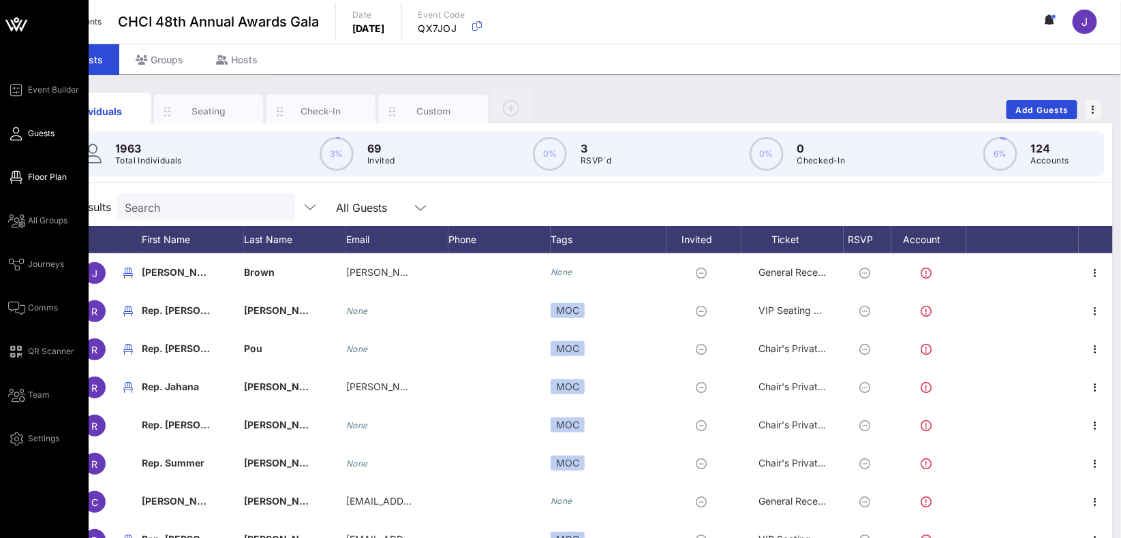
click at [32, 172] on span "Floor Plan" at bounding box center [47, 177] width 39 height 12
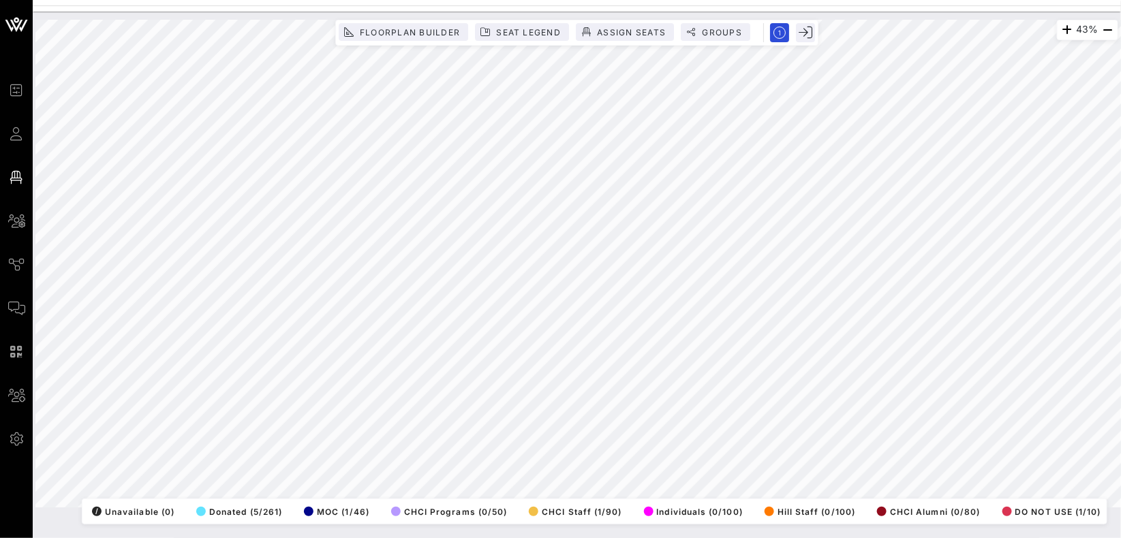
click at [566, 538] on html "Event Builder Guests Floor Plan All Groups Journeys Comms QR Scanner Team Setti…" at bounding box center [560, 269] width 1121 height 538
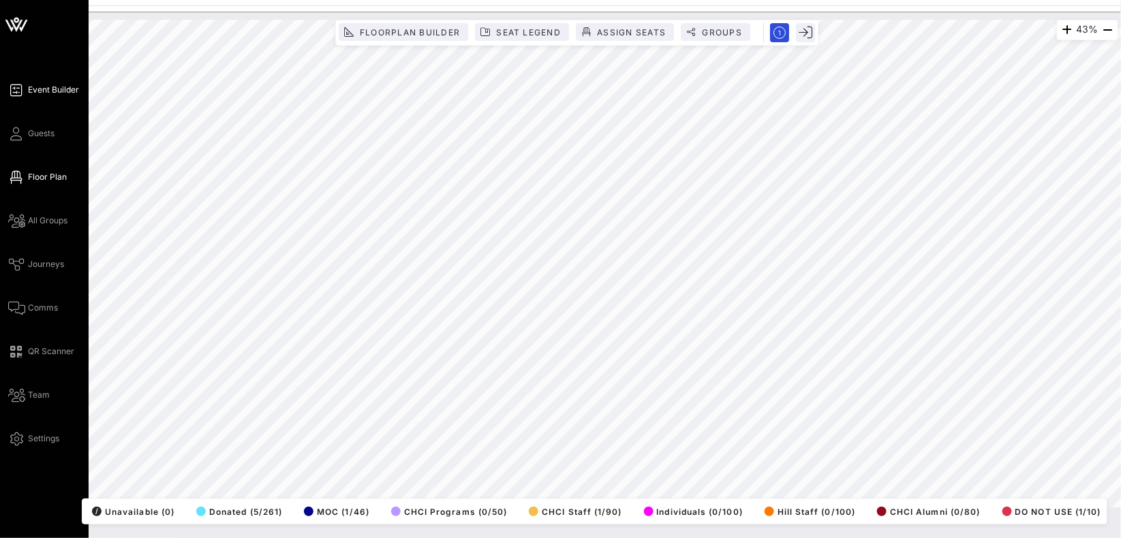
click at [52, 93] on span "Event Builder" at bounding box center [53, 90] width 51 height 12
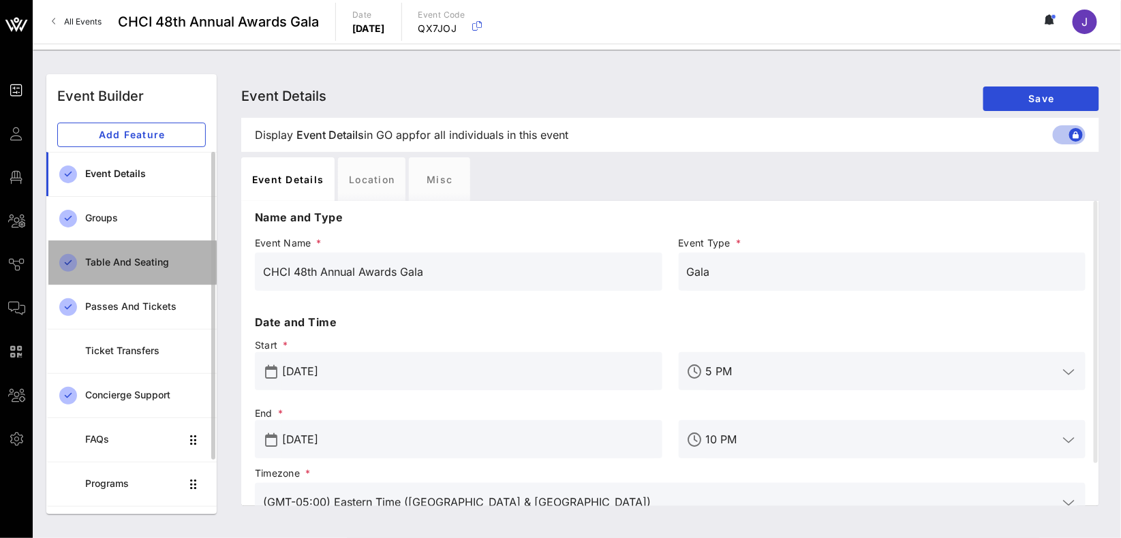
click at [142, 264] on div "Table and Seating" at bounding box center [145, 263] width 121 height 12
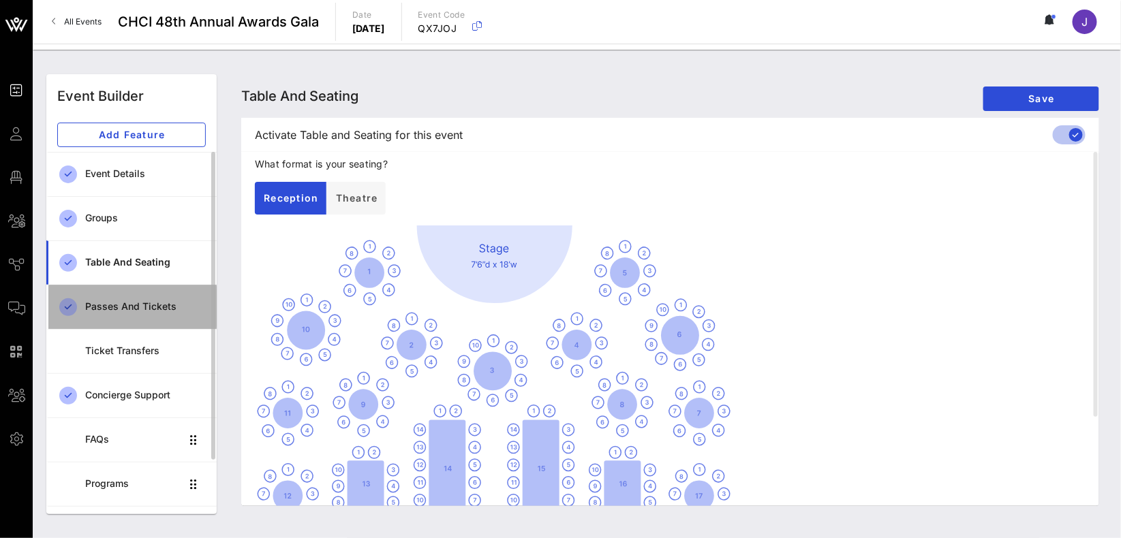
click at [144, 302] on div "Passes and Tickets" at bounding box center [145, 307] width 121 height 12
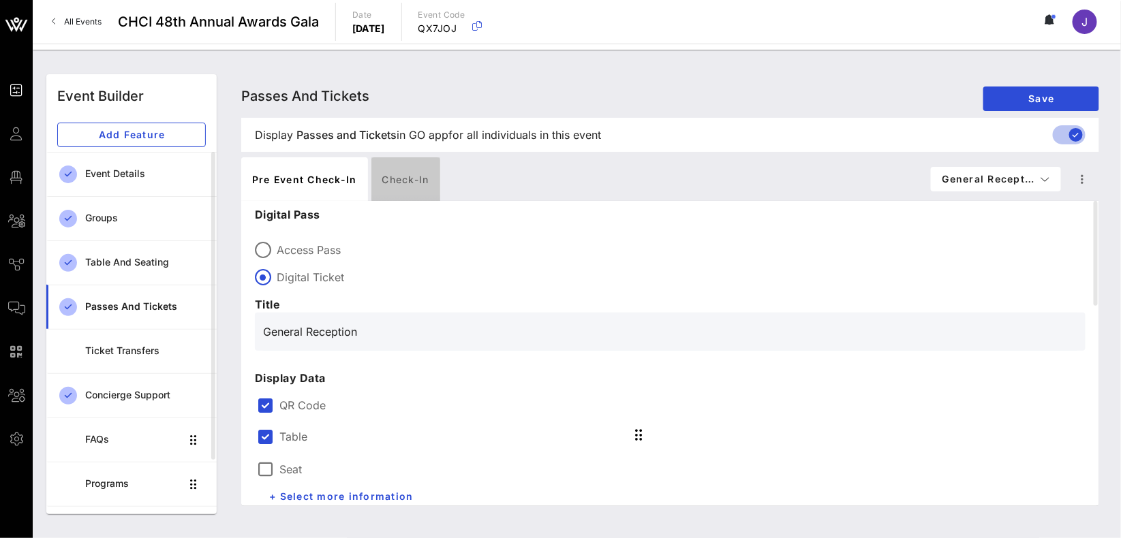
click at [408, 187] on div "Check-in" at bounding box center [405, 179] width 69 height 44
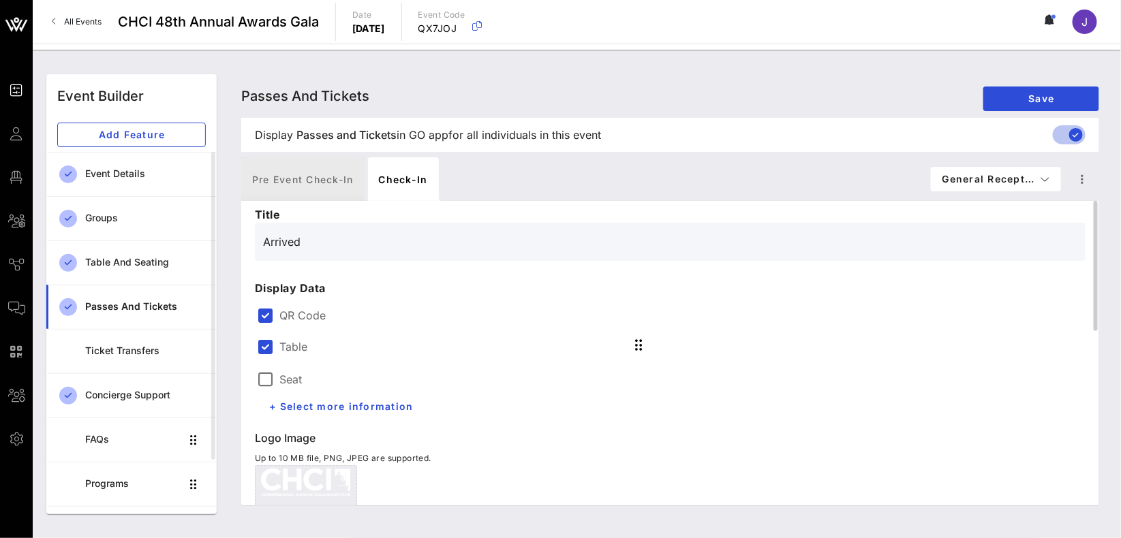
click at [308, 174] on div "Pre Event Check-in" at bounding box center [302, 179] width 123 height 44
type input "General Reception"
type input "#2D23D7"
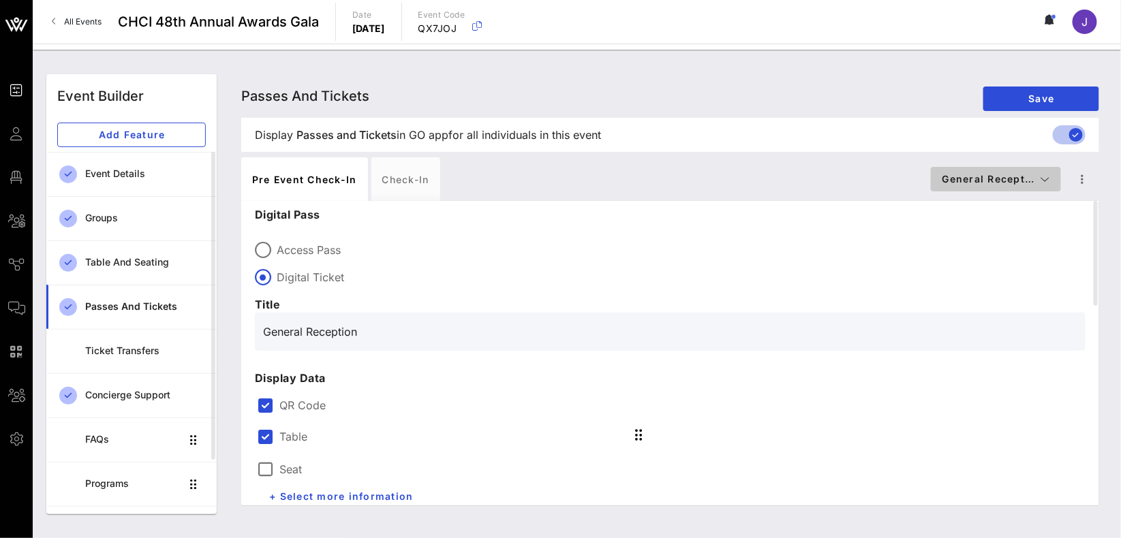
click at [1003, 178] on span "General Recept…" at bounding box center [996, 179] width 108 height 12
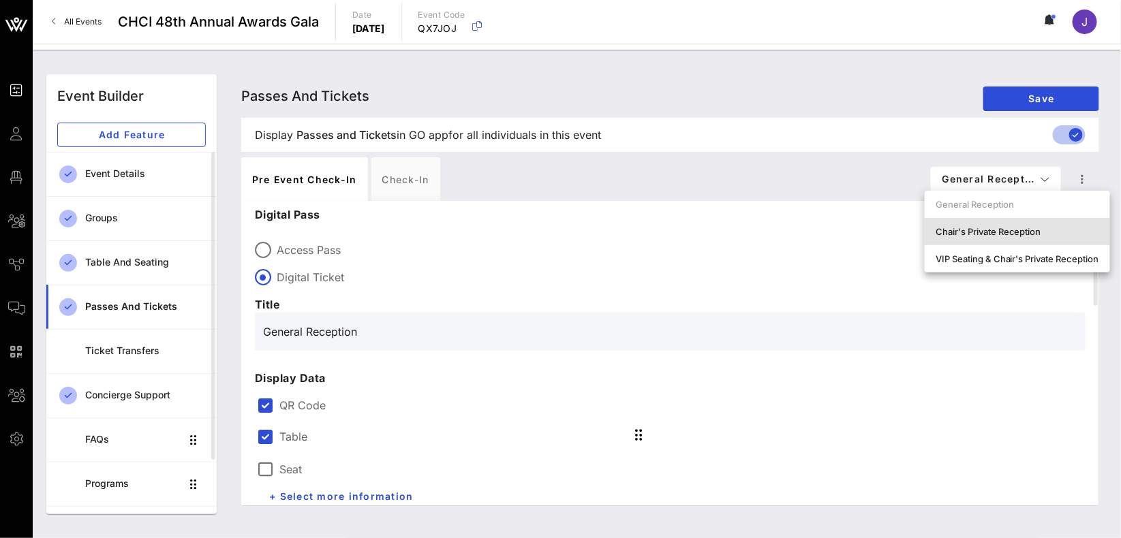
click at [980, 231] on div "Chair's Private Reception" at bounding box center [1017, 231] width 164 height 11
type input "Chair's Private Reception and Awards Gala"
type input "#ffffff"
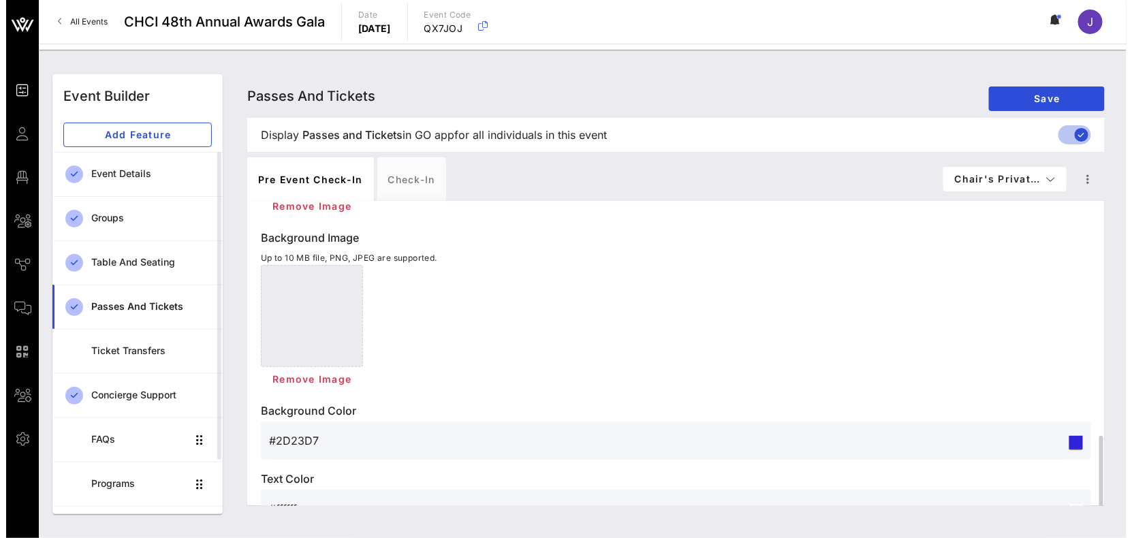
scroll to position [578, 0]
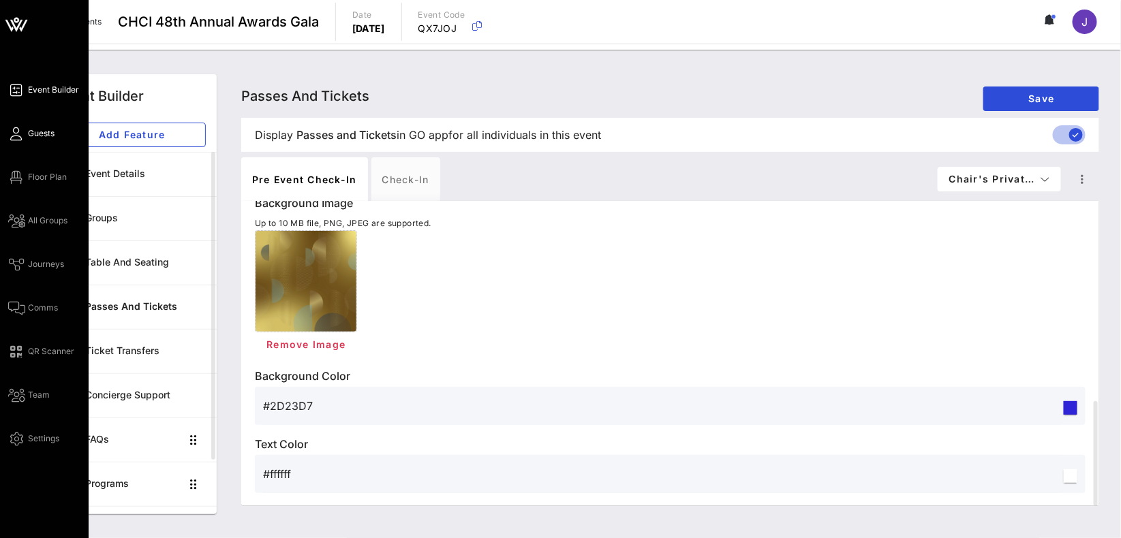
click at [40, 137] on span "Guests" at bounding box center [41, 133] width 27 height 12
